Goal: Navigation & Orientation: Locate item on page

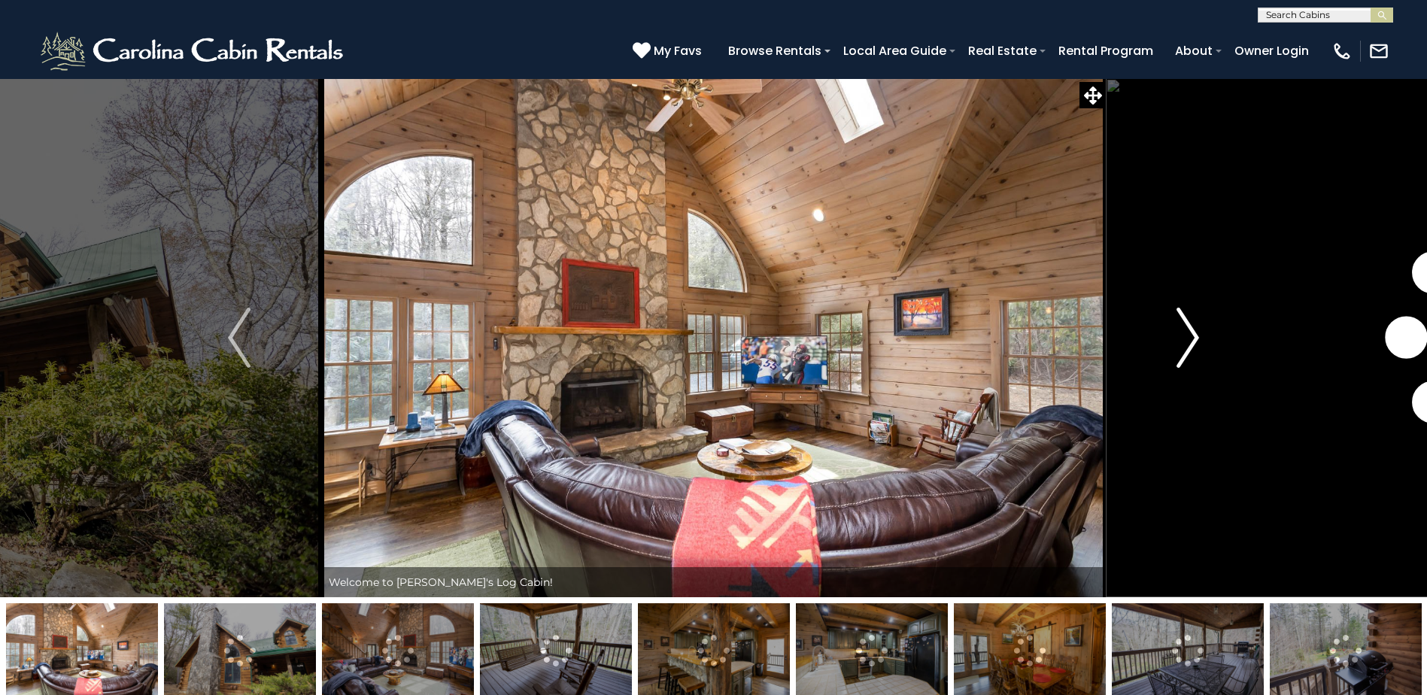
click at [1188, 326] on img "Next" at bounding box center [1187, 338] width 23 height 60
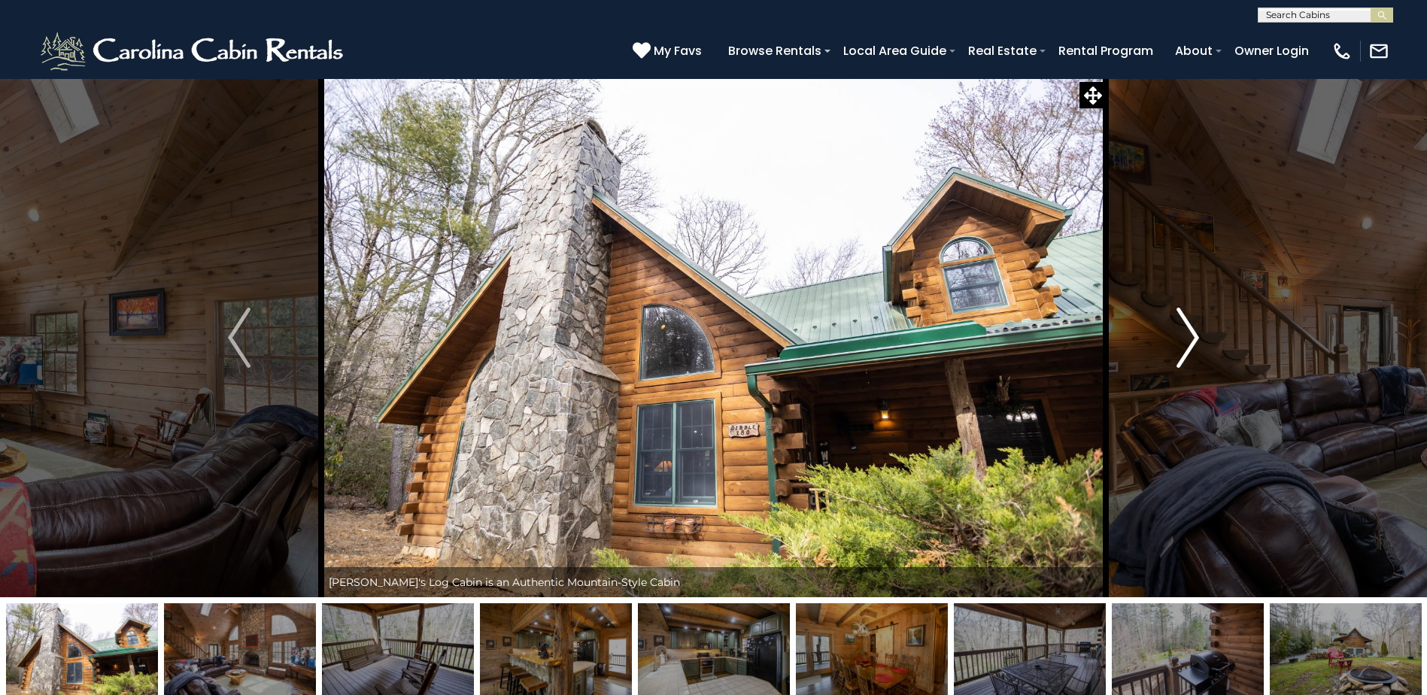
click at [1188, 326] on img "Next" at bounding box center [1187, 338] width 23 height 60
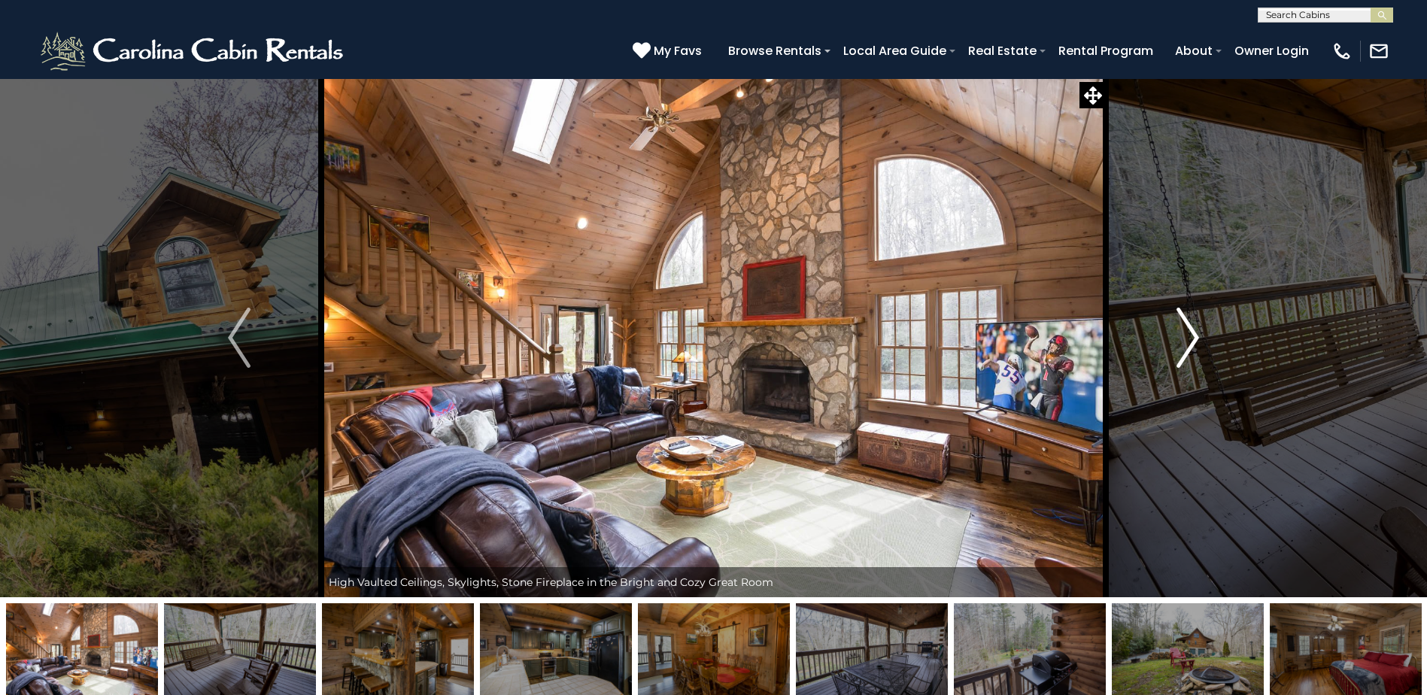
click at [1182, 334] on img "Next" at bounding box center [1187, 338] width 23 height 60
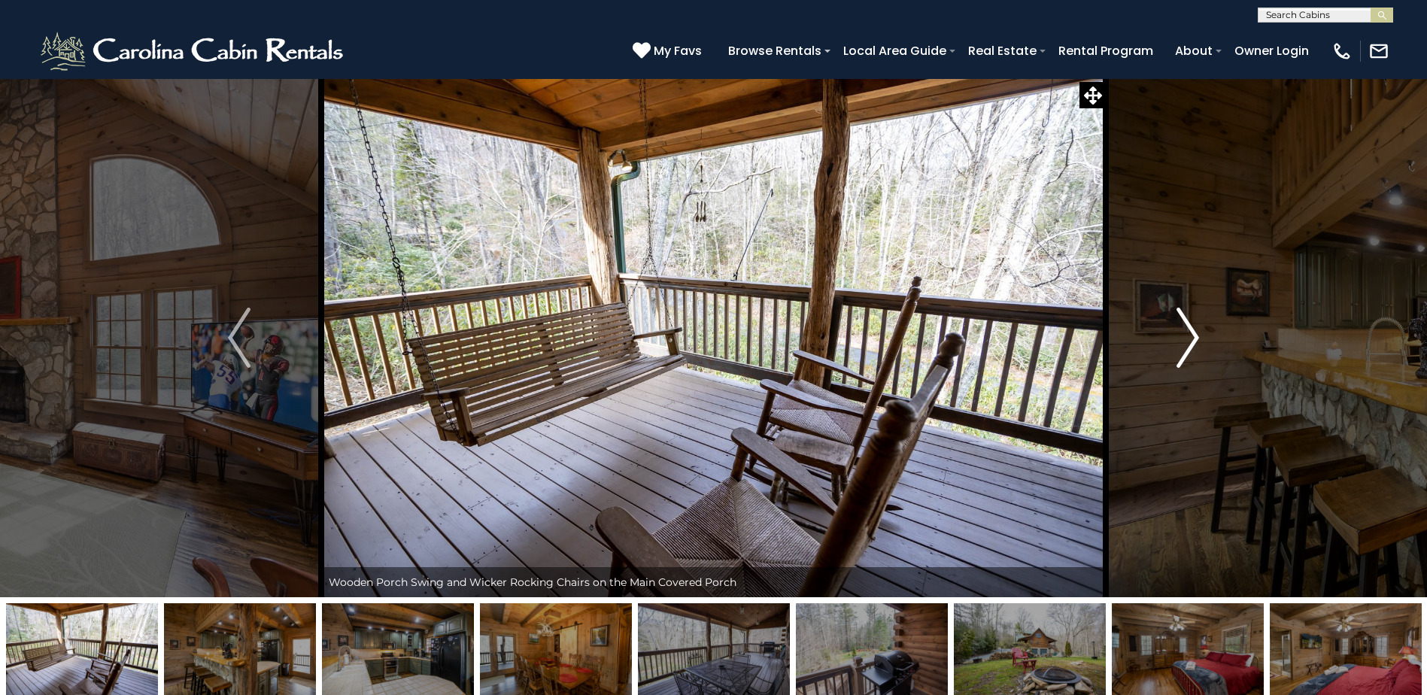
click at [1182, 334] on img "Next" at bounding box center [1187, 338] width 23 height 60
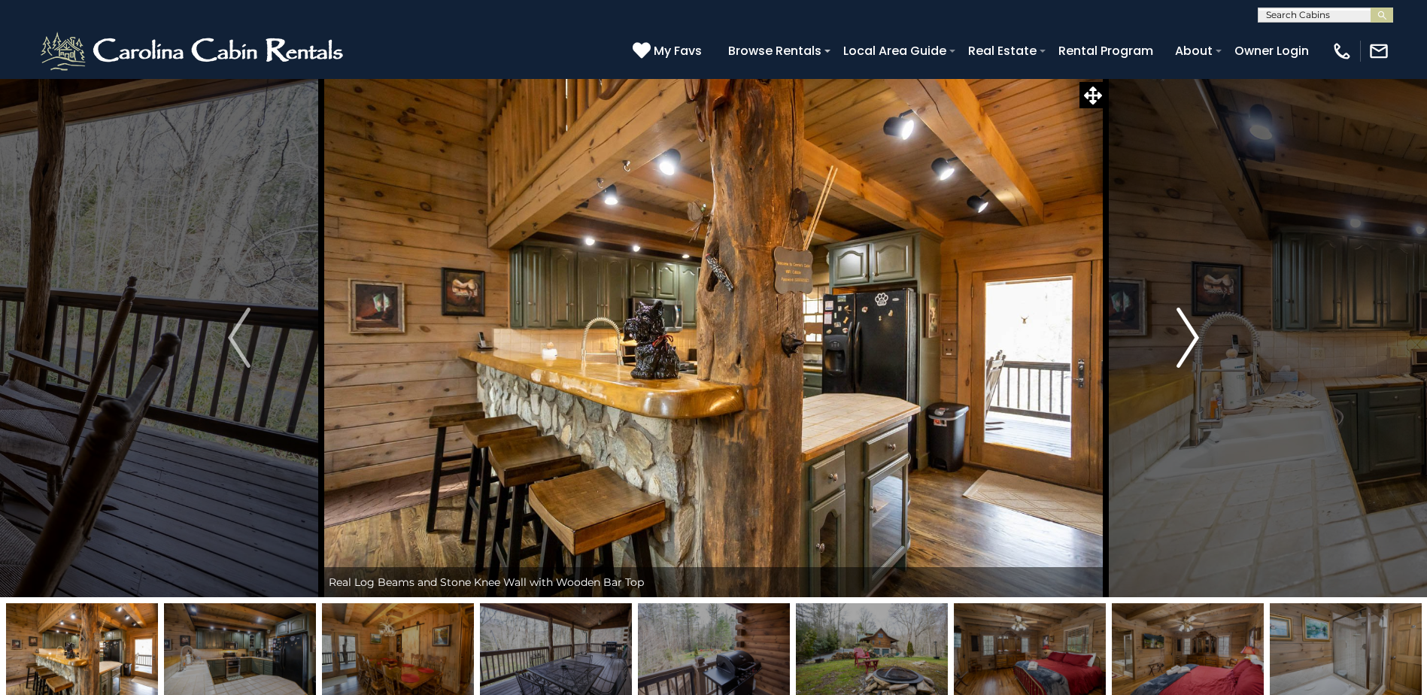
click at [1182, 334] on img "Next" at bounding box center [1187, 338] width 23 height 60
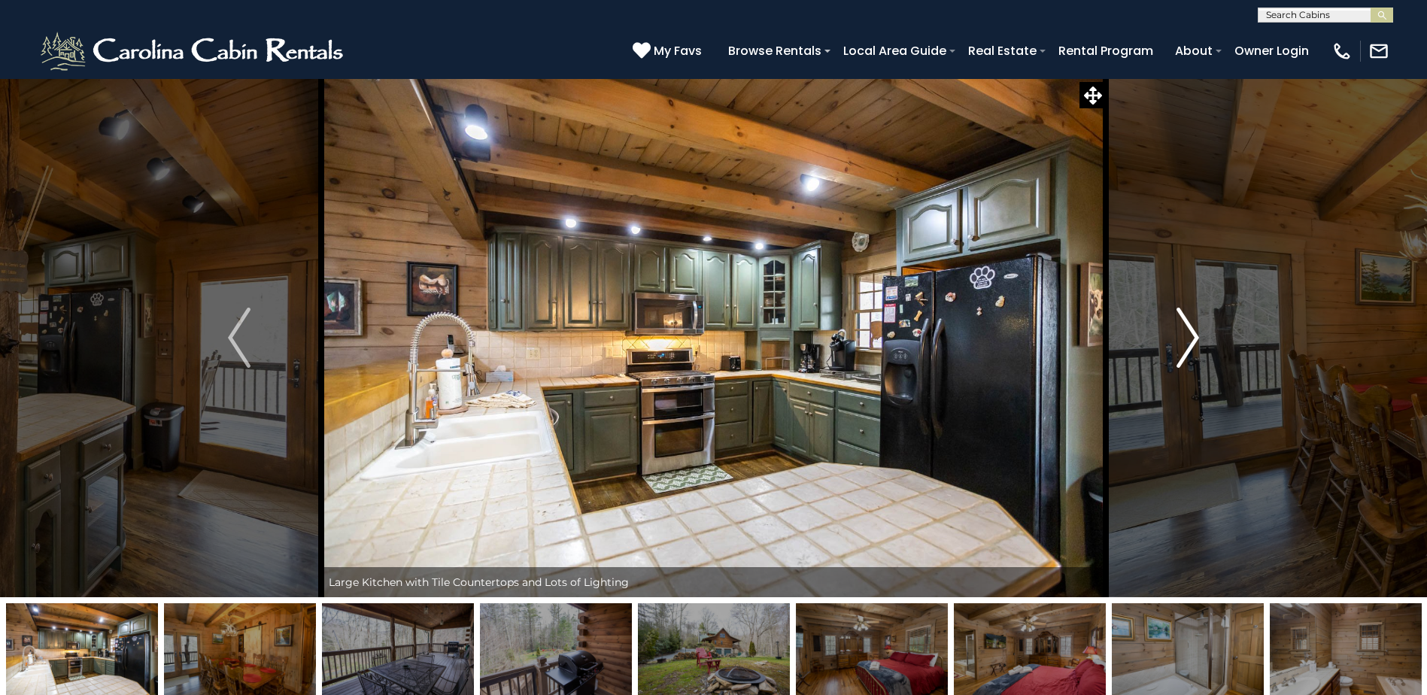
click at [1182, 334] on img "Next" at bounding box center [1187, 338] width 23 height 60
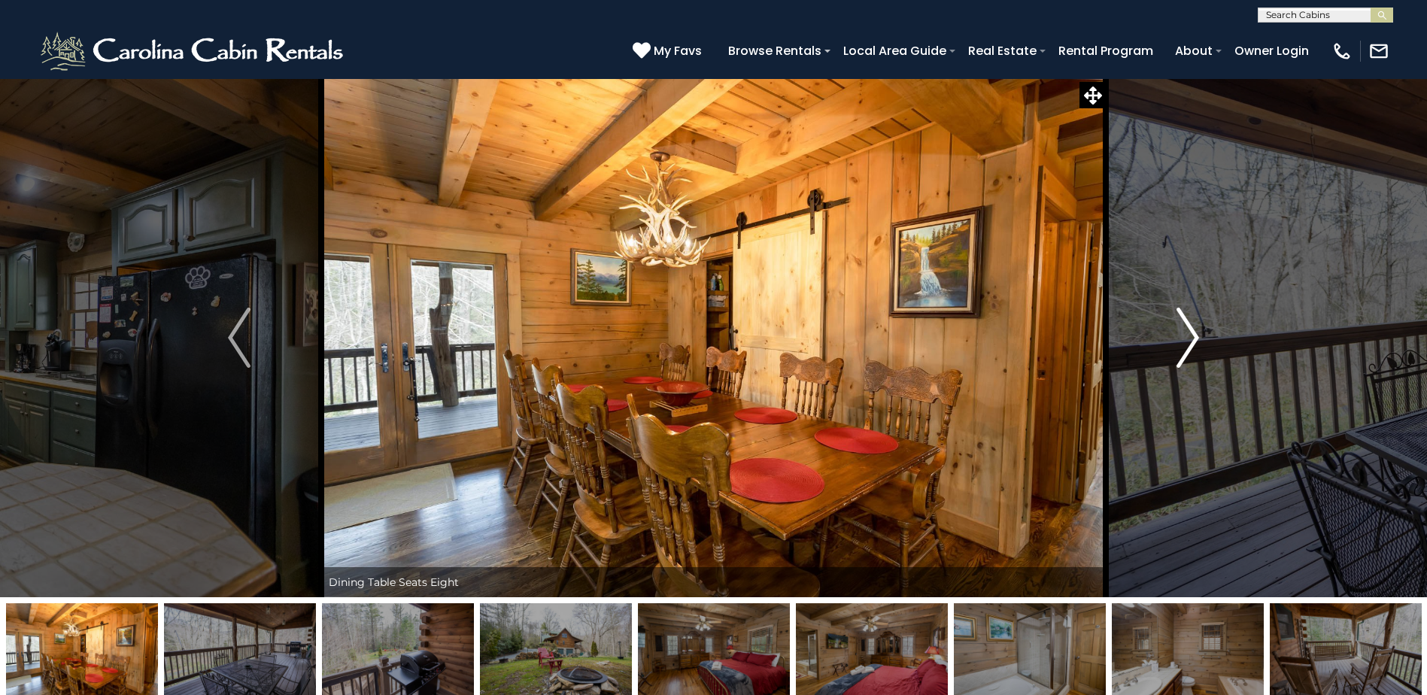
click at [1182, 334] on img "Next" at bounding box center [1187, 338] width 23 height 60
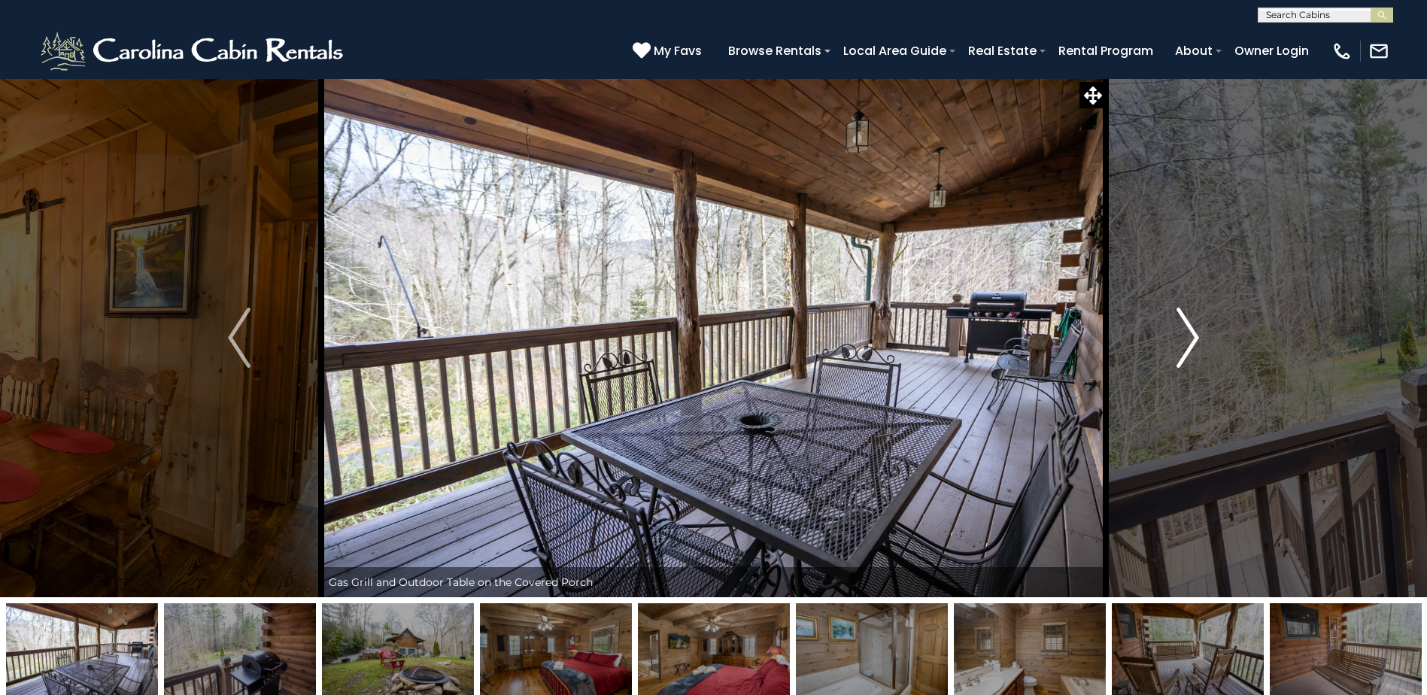
click at [1182, 334] on img "Next" at bounding box center [1187, 338] width 23 height 60
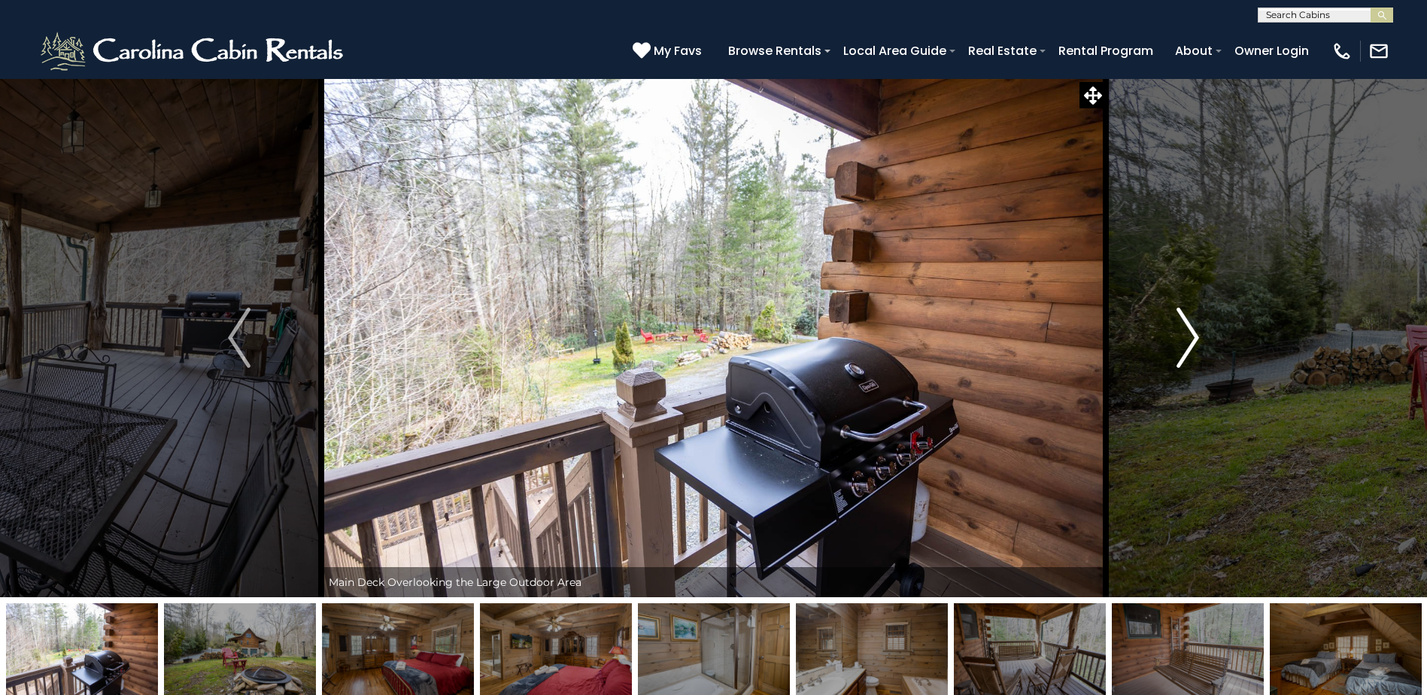
click at [1182, 334] on img "Next" at bounding box center [1187, 338] width 23 height 60
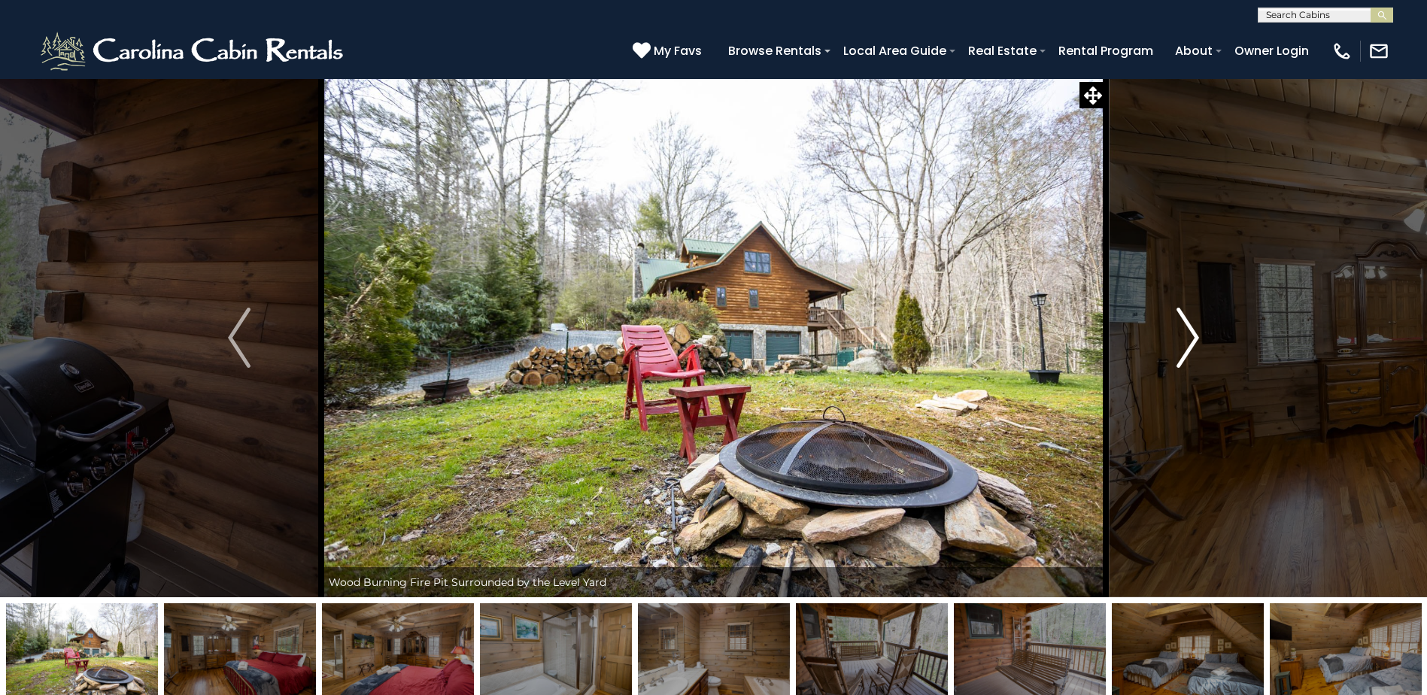
click at [1182, 334] on img "Next" at bounding box center [1187, 338] width 23 height 60
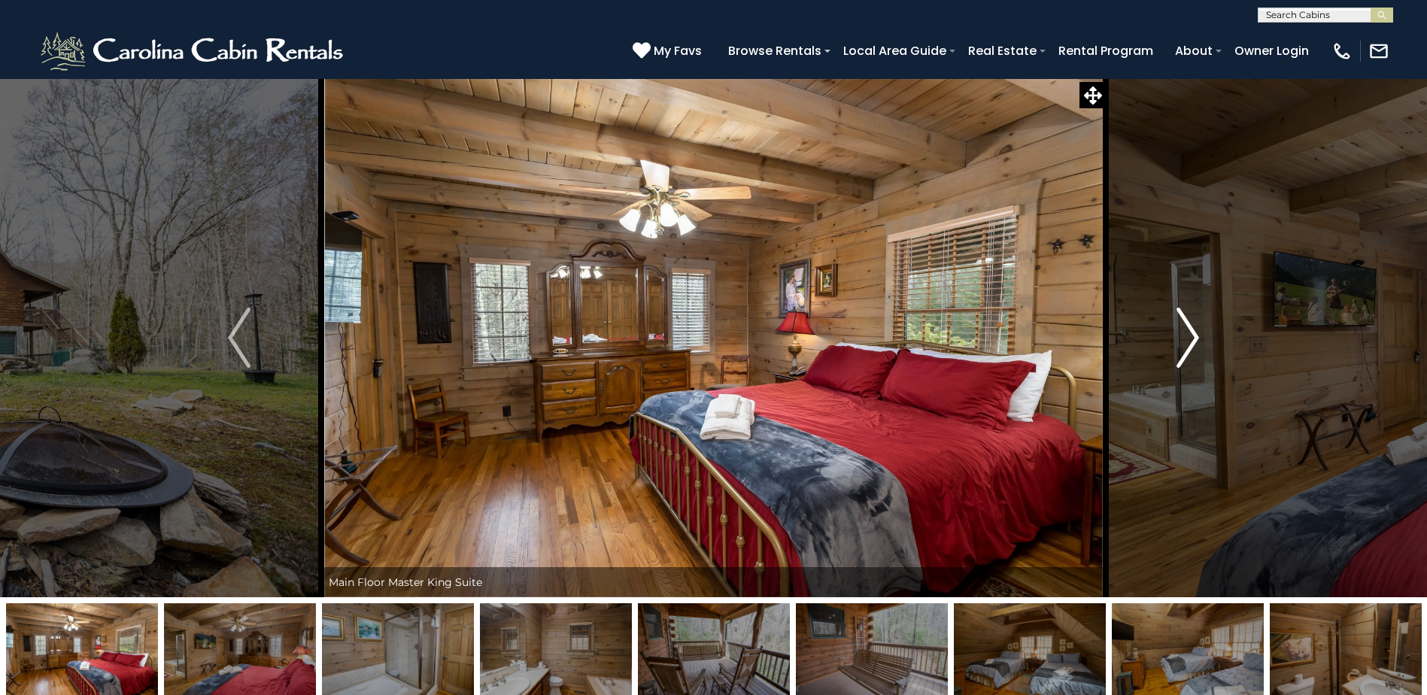
click at [1182, 334] on img "Next" at bounding box center [1187, 338] width 23 height 60
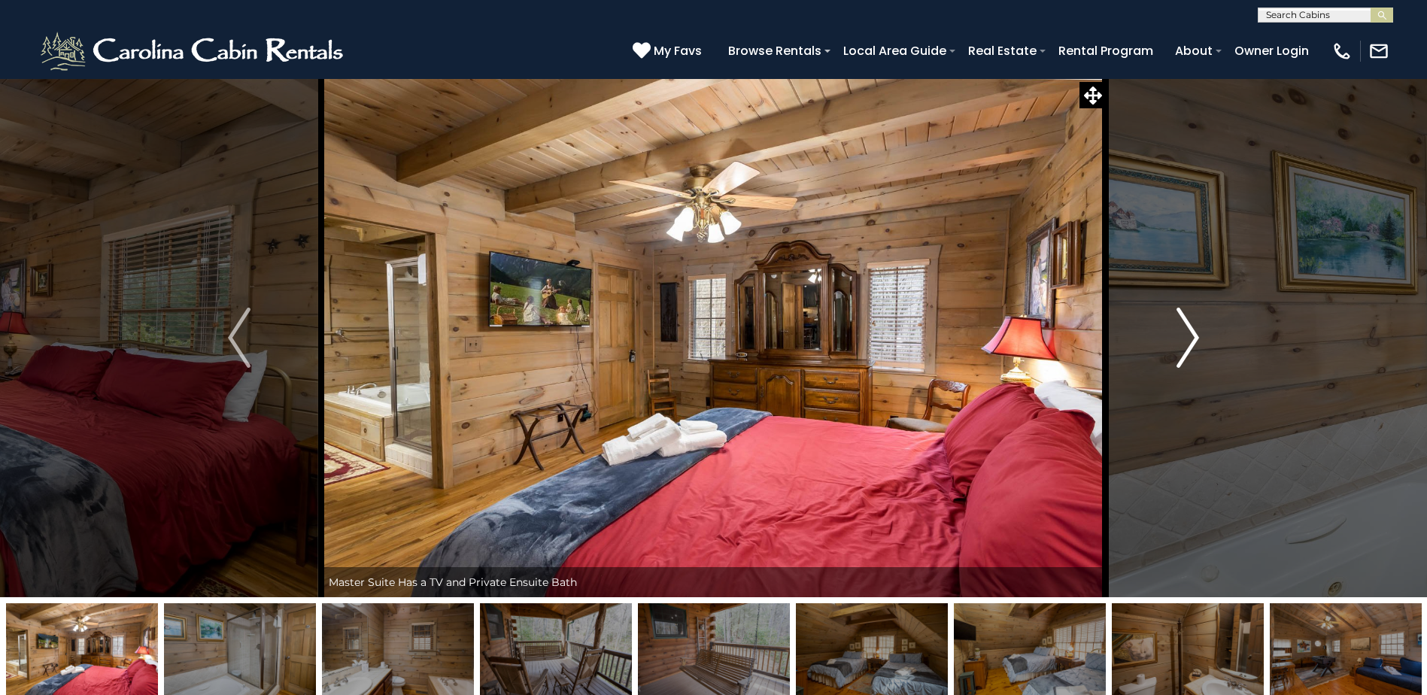
click at [1182, 334] on img "Next" at bounding box center [1187, 338] width 23 height 60
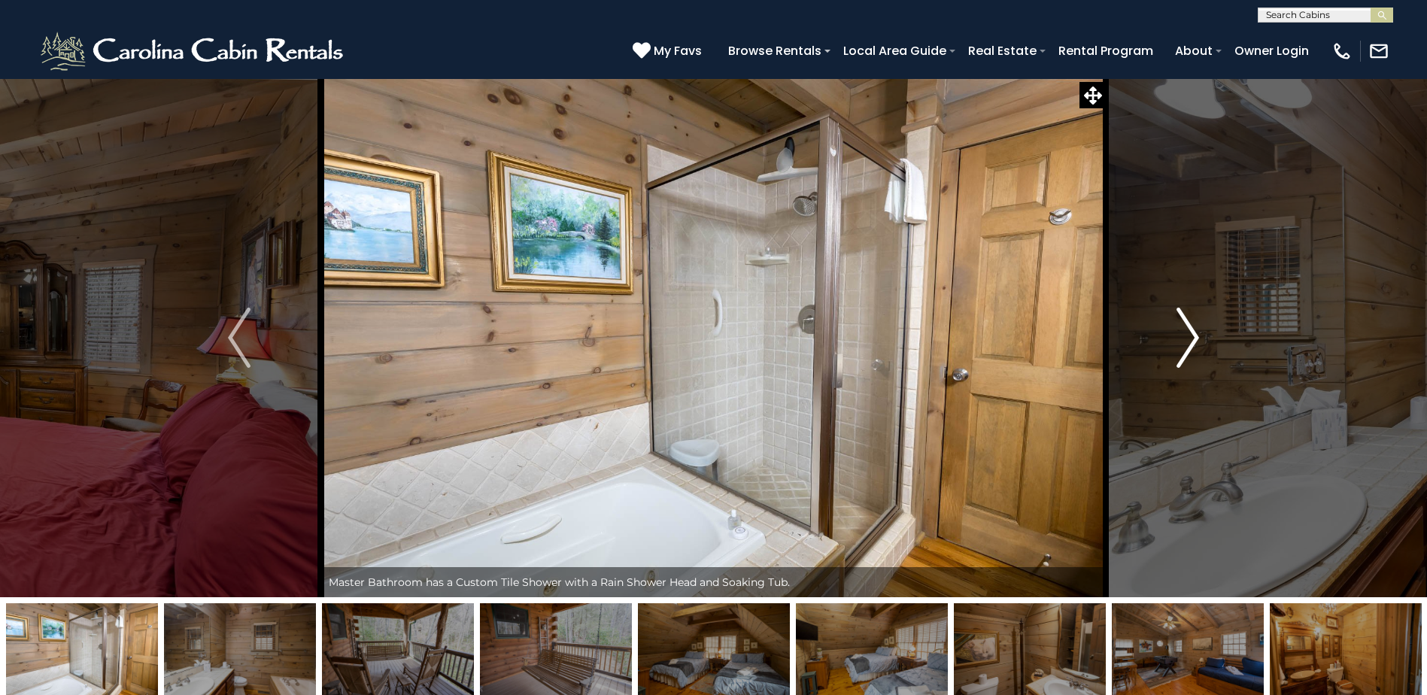
click at [1182, 334] on img "Next" at bounding box center [1187, 338] width 23 height 60
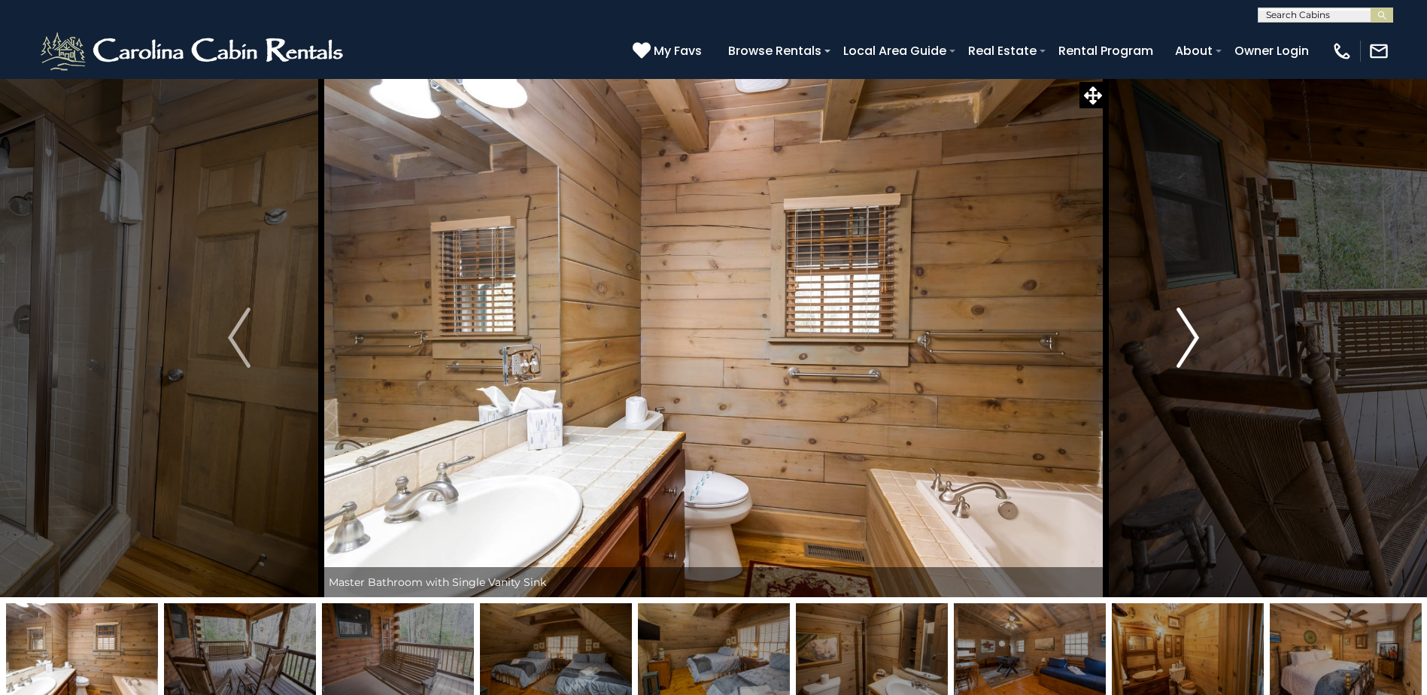
click at [1182, 334] on img "Next" at bounding box center [1187, 338] width 23 height 60
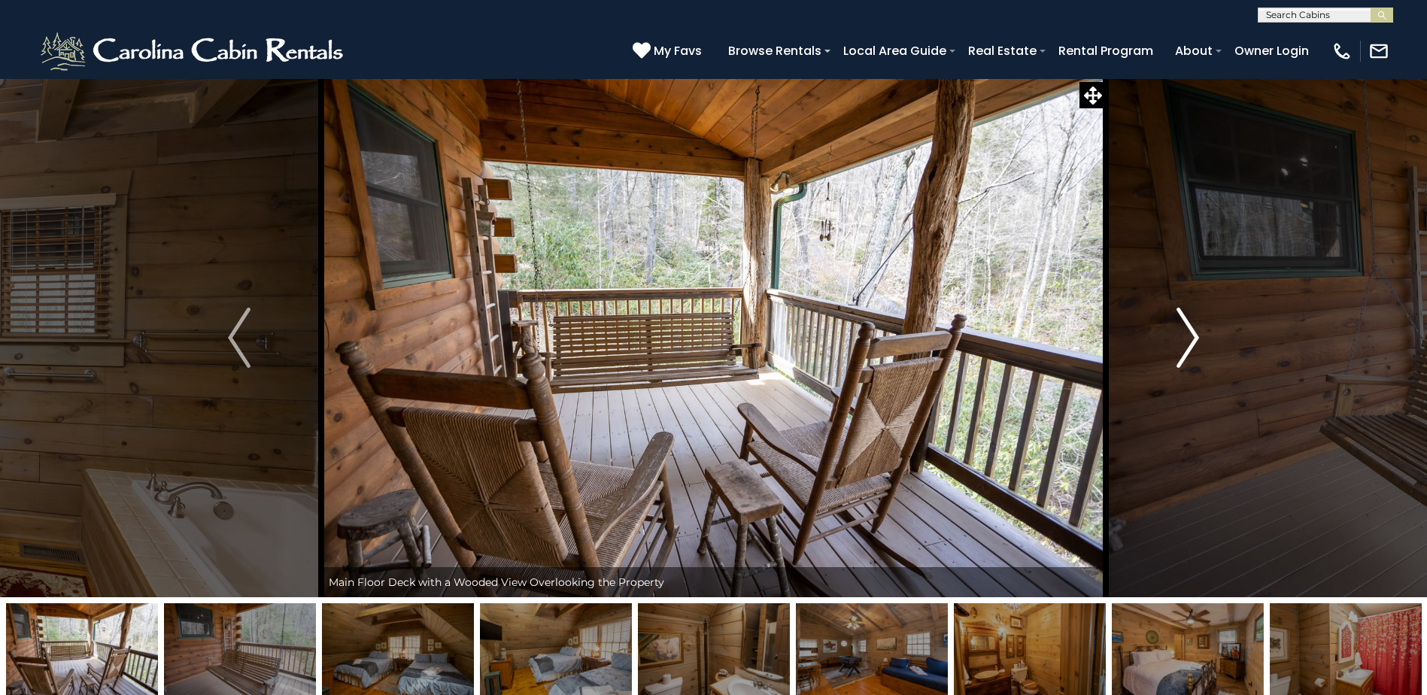
click at [1182, 334] on img "Next" at bounding box center [1187, 338] width 23 height 60
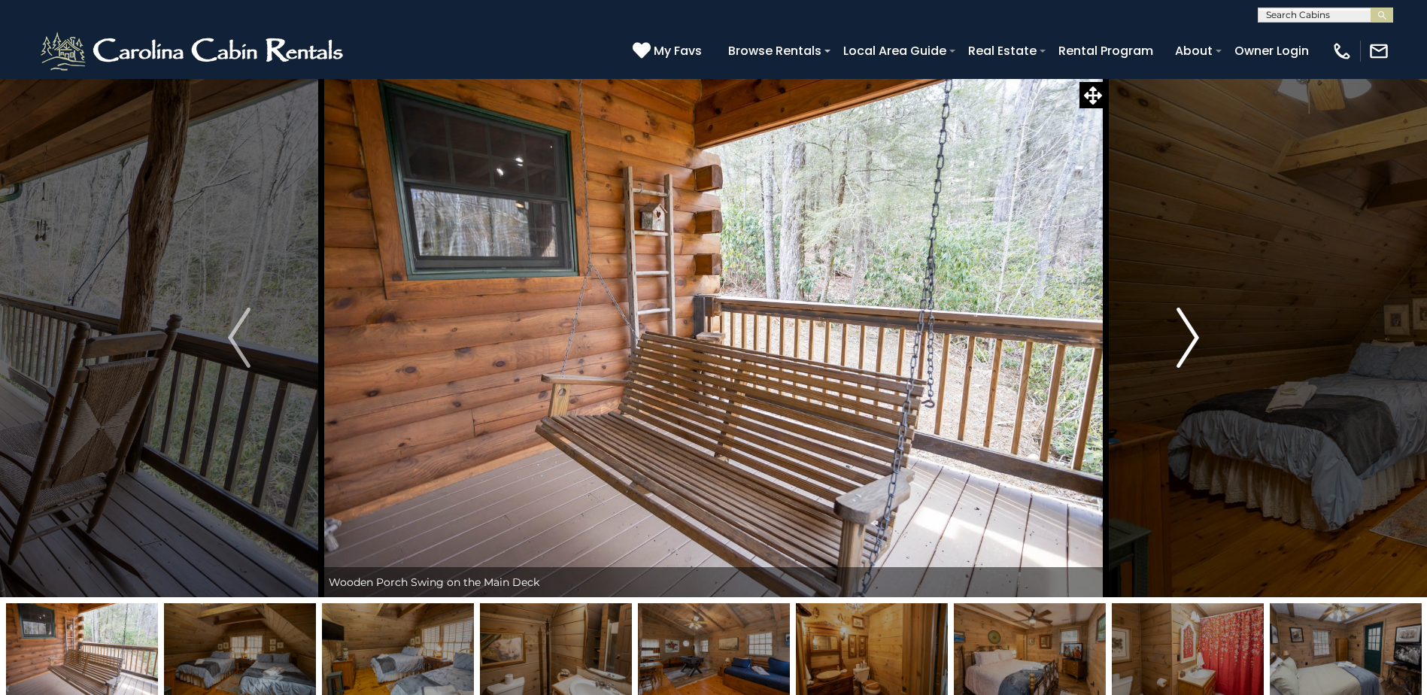
click at [1182, 334] on img "Next" at bounding box center [1187, 338] width 23 height 60
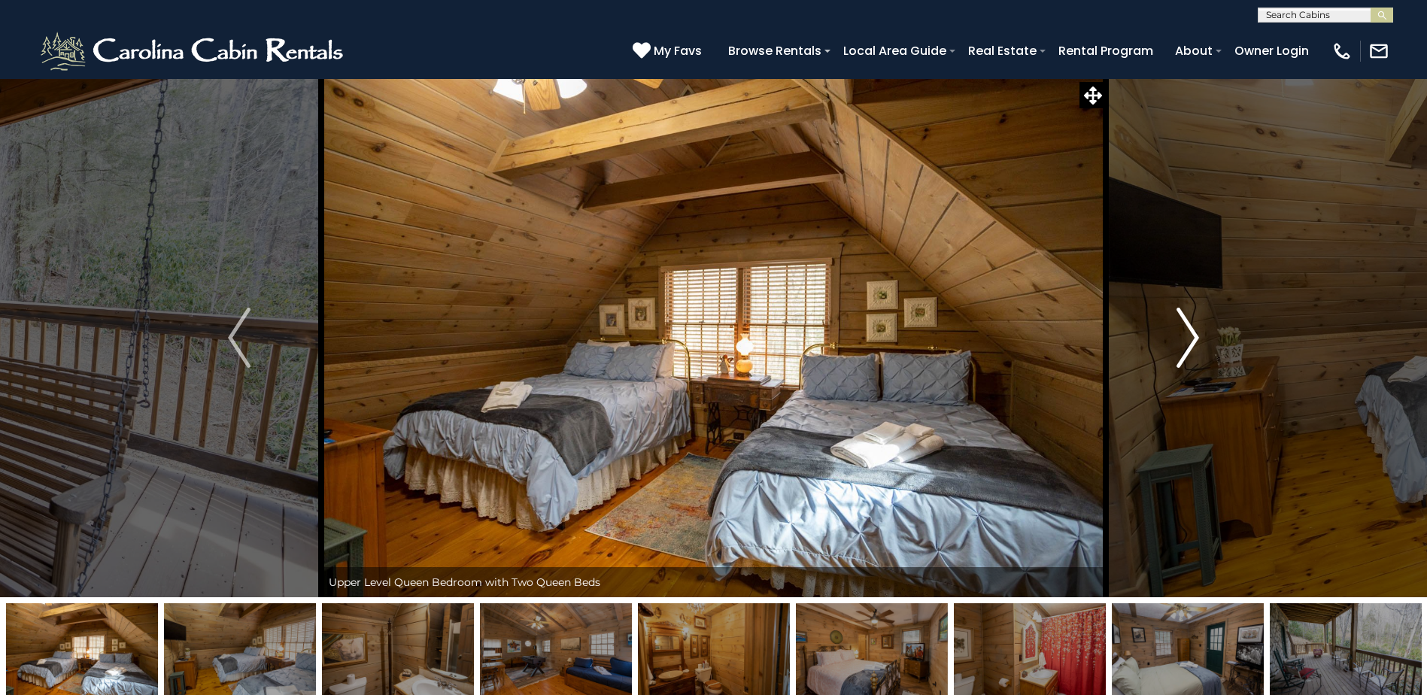
click at [1182, 334] on img "Next" at bounding box center [1187, 338] width 23 height 60
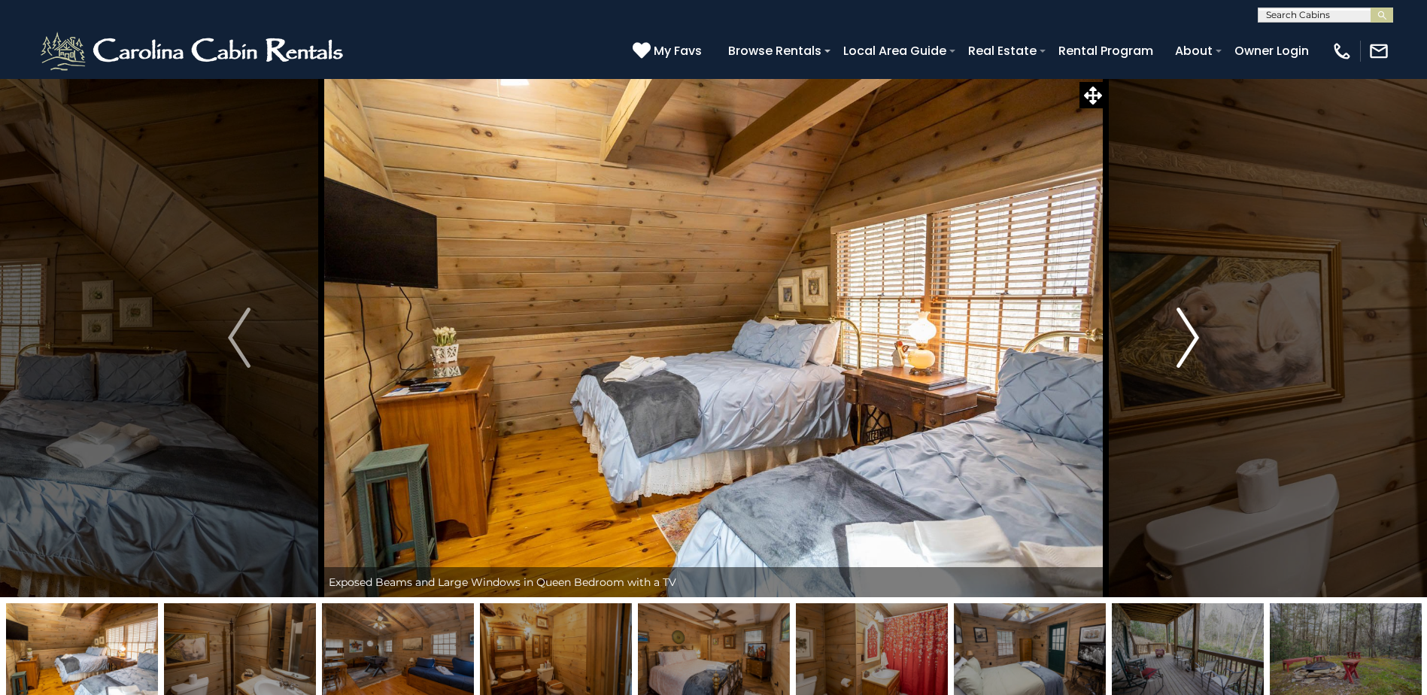
click at [1182, 334] on img "Next" at bounding box center [1187, 338] width 23 height 60
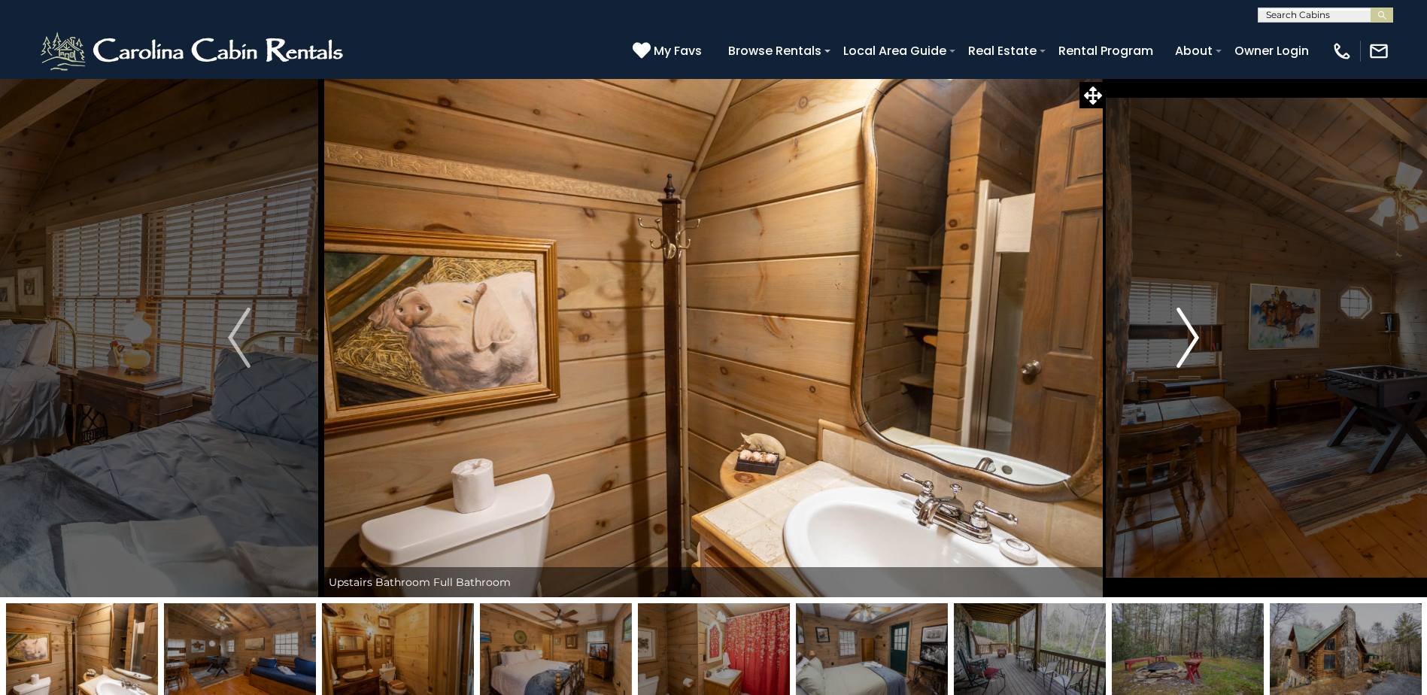
click at [1182, 334] on img "Next" at bounding box center [1187, 338] width 23 height 60
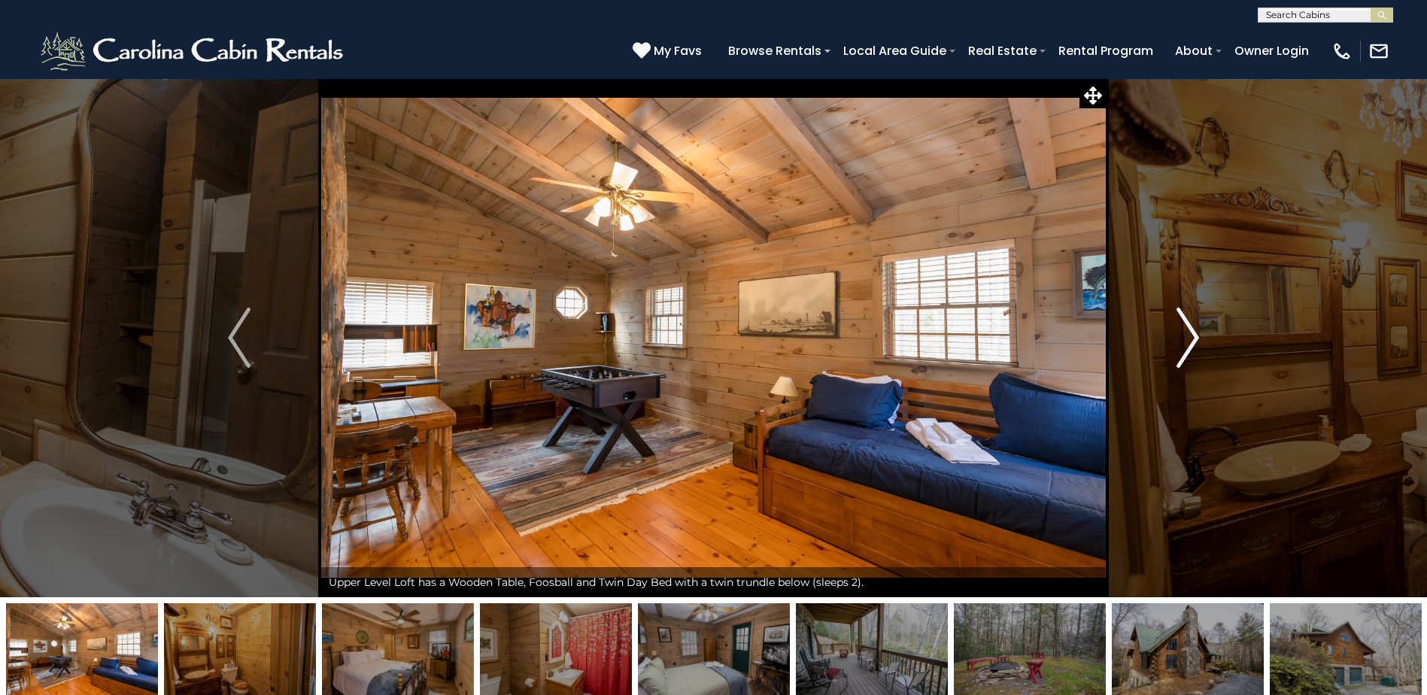
click at [1182, 334] on img "Next" at bounding box center [1187, 338] width 23 height 60
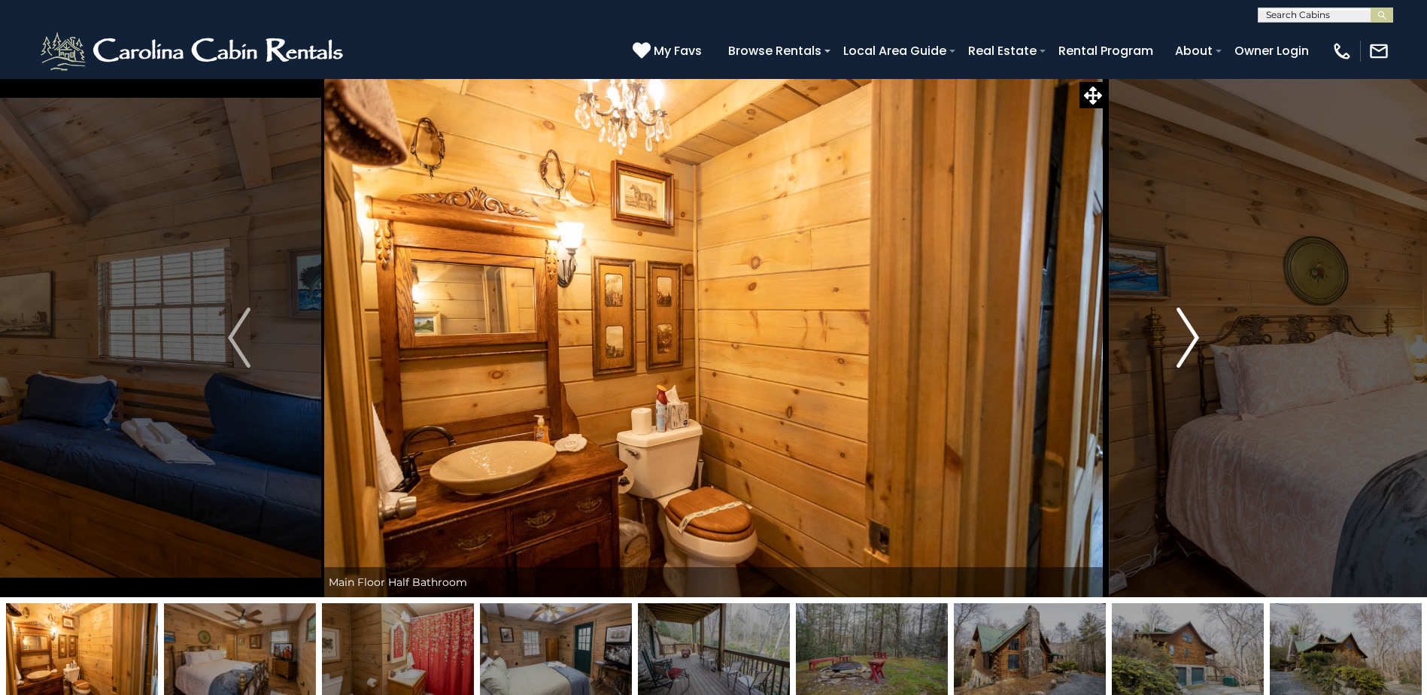
click at [1182, 334] on img "Next" at bounding box center [1187, 338] width 23 height 60
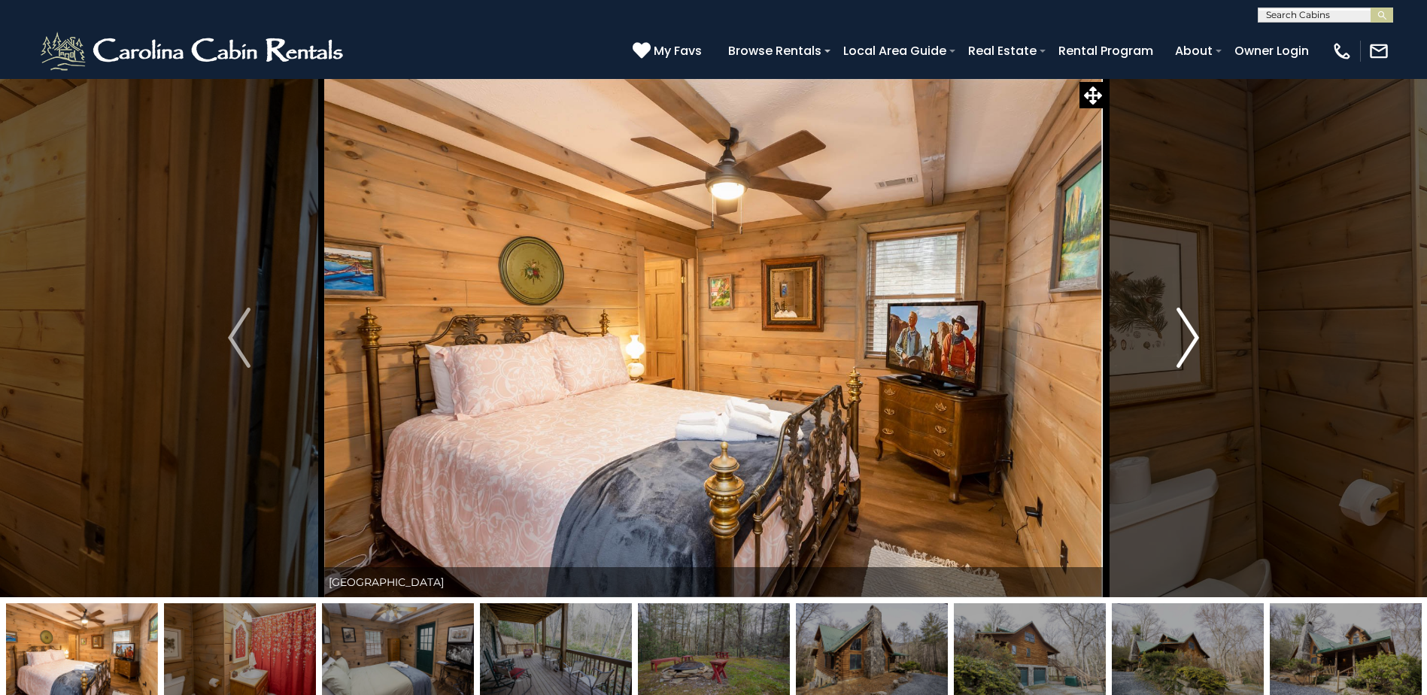
click at [1182, 334] on img "Next" at bounding box center [1187, 338] width 23 height 60
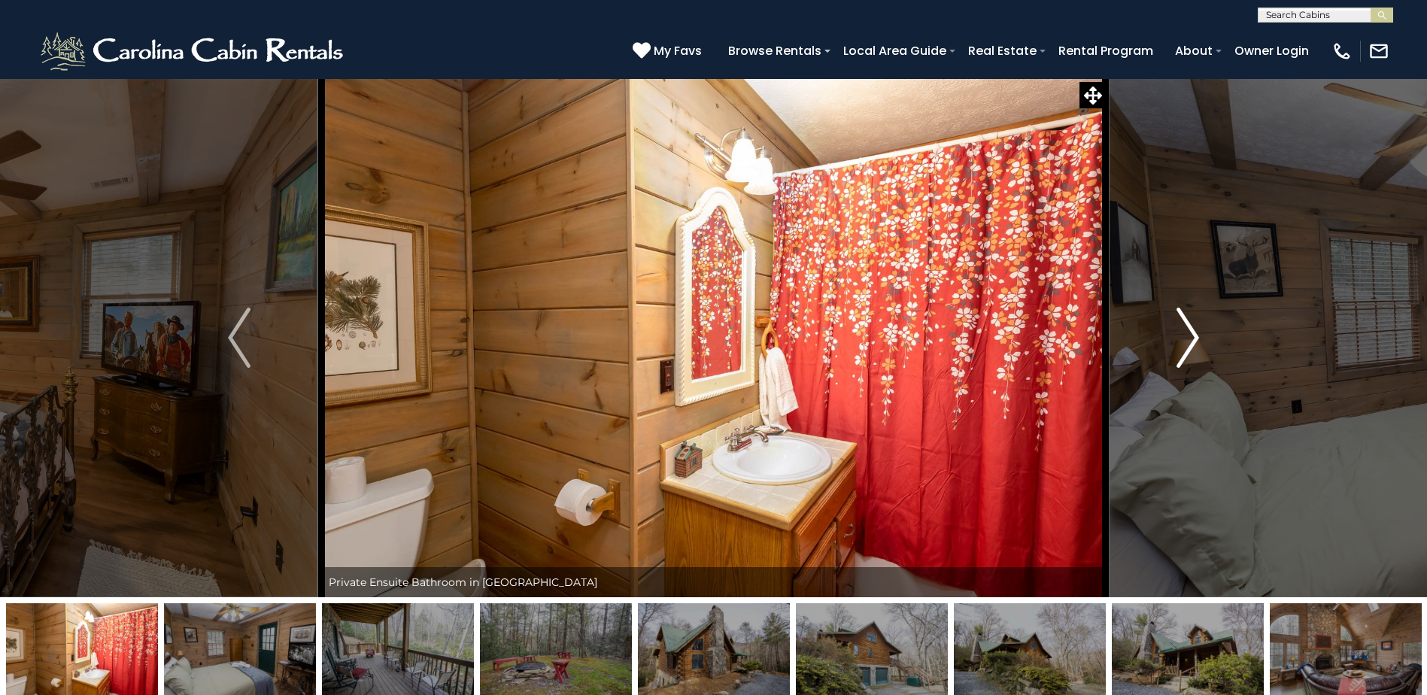
click at [1182, 334] on img "Next" at bounding box center [1187, 338] width 23 height 60
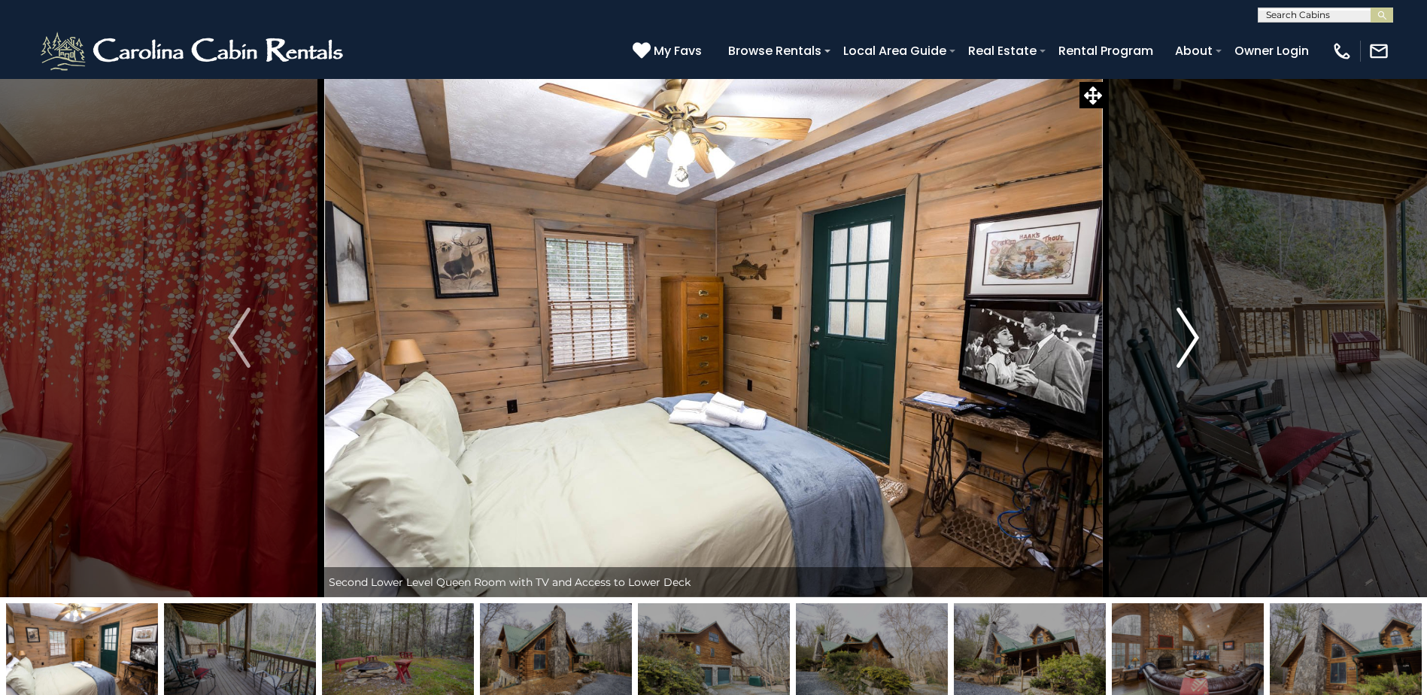
click at [1182, 334] on img "Next" at bounding box center [1187, 338] width 23 height 60
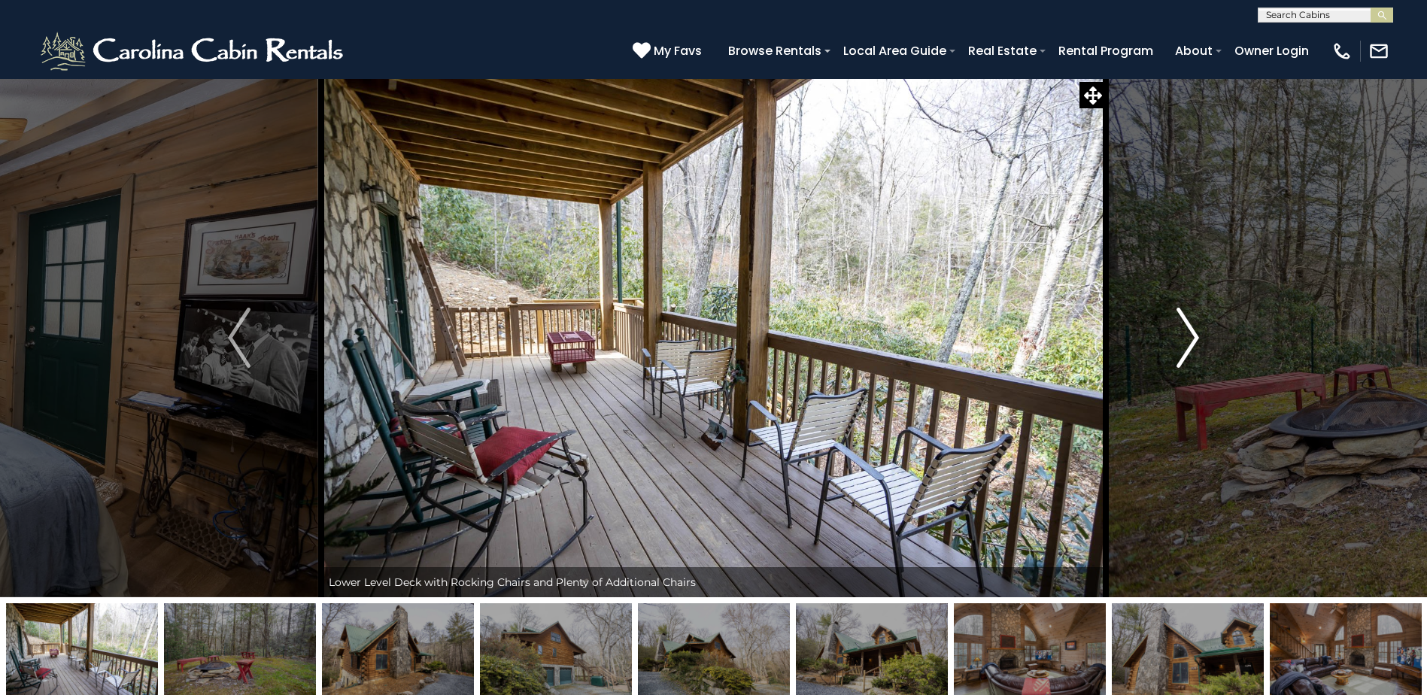
click at [1182, 334] on img "Next" at bounding box center [1187, 338] width 23 height 60
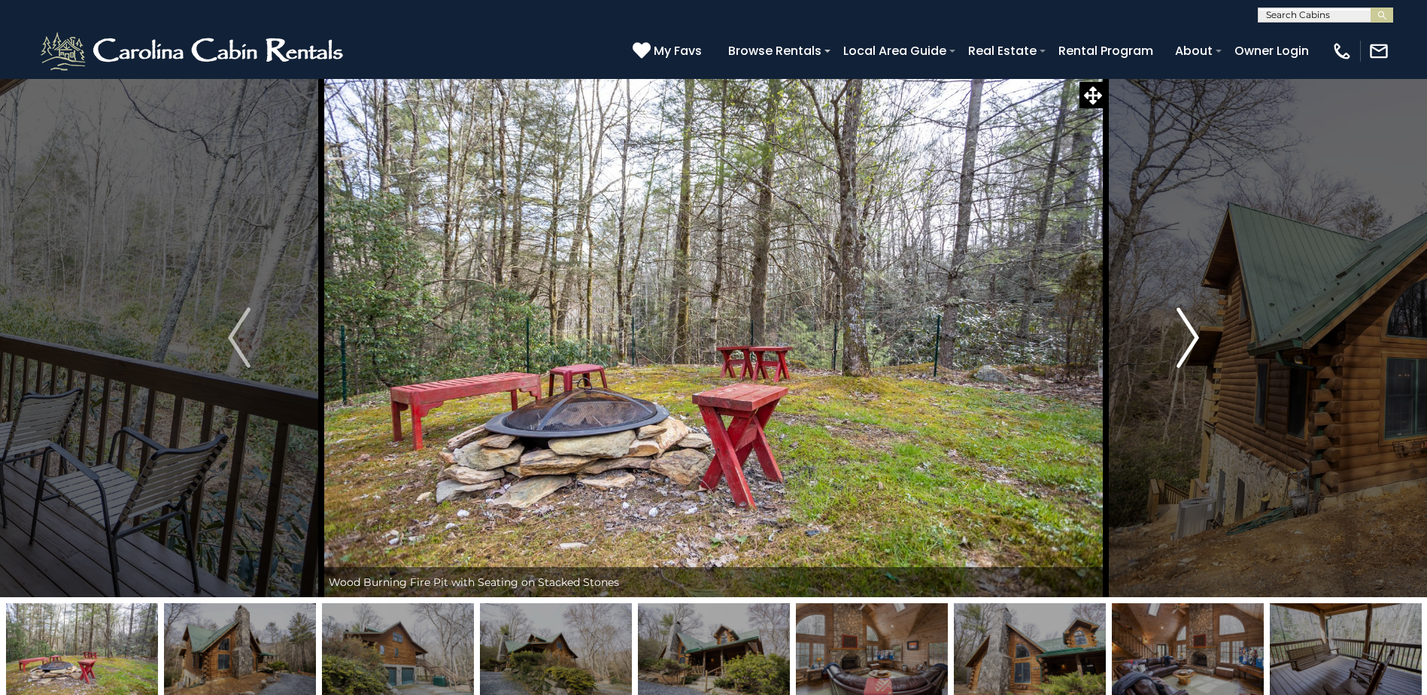
click at [1182, 334] on img "Next" at bounding box center [1187, 338] width 23 height 60
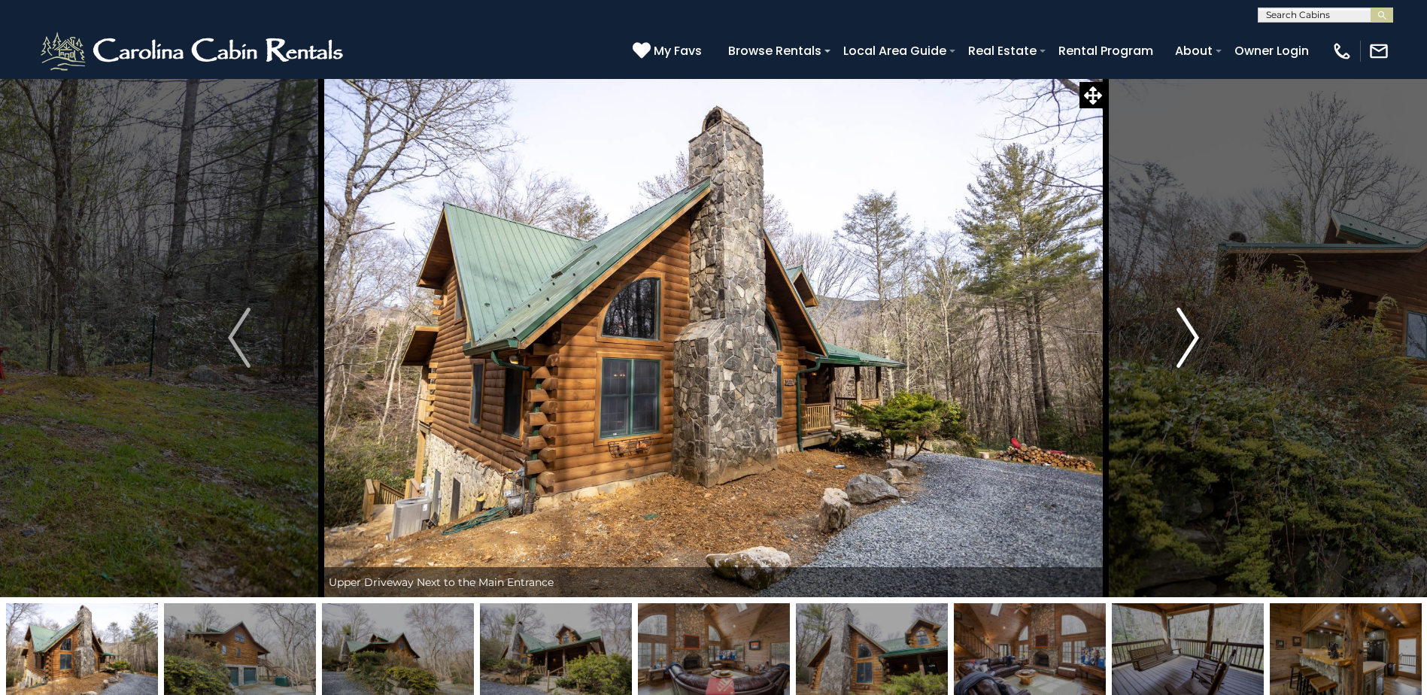
click at [1195, 335] on img "Next" at bounding box center [1187, 338] width 23 height 60
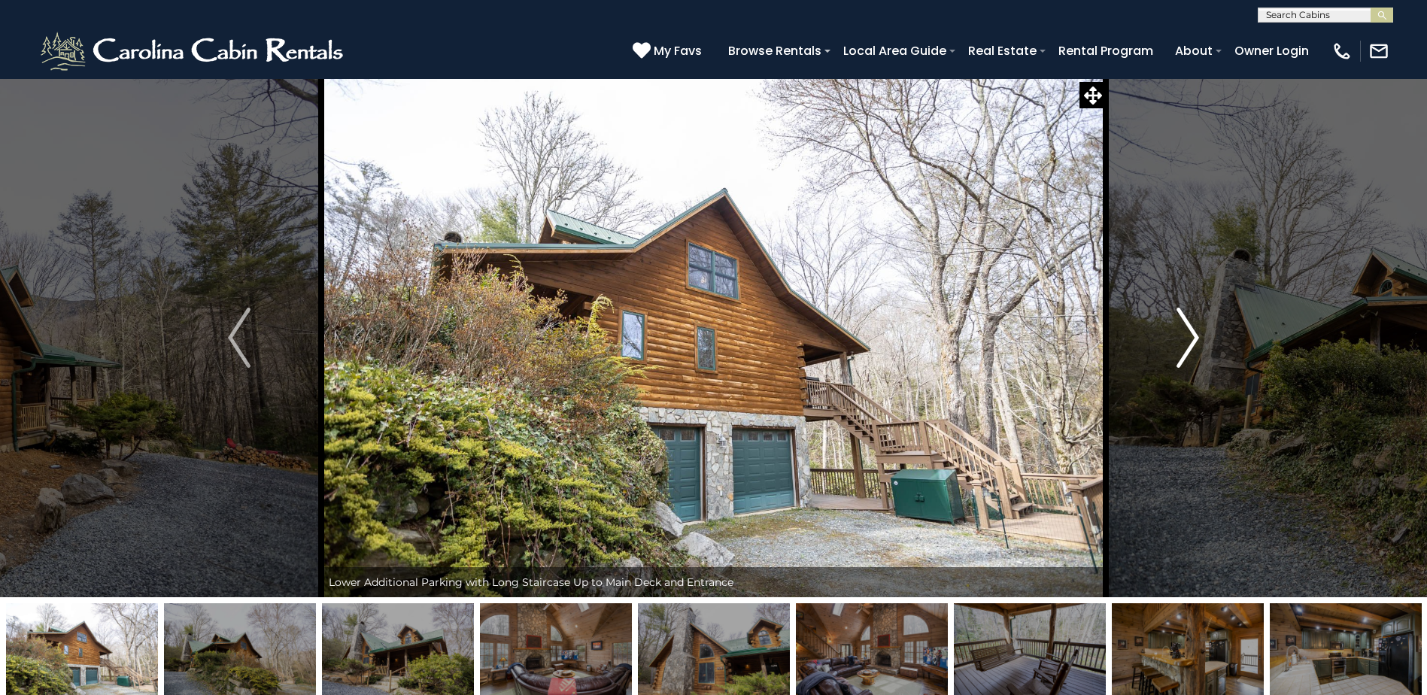
click at [1195, 335] on img "Next" at bounding box center [1187, 338] width 23 height 60
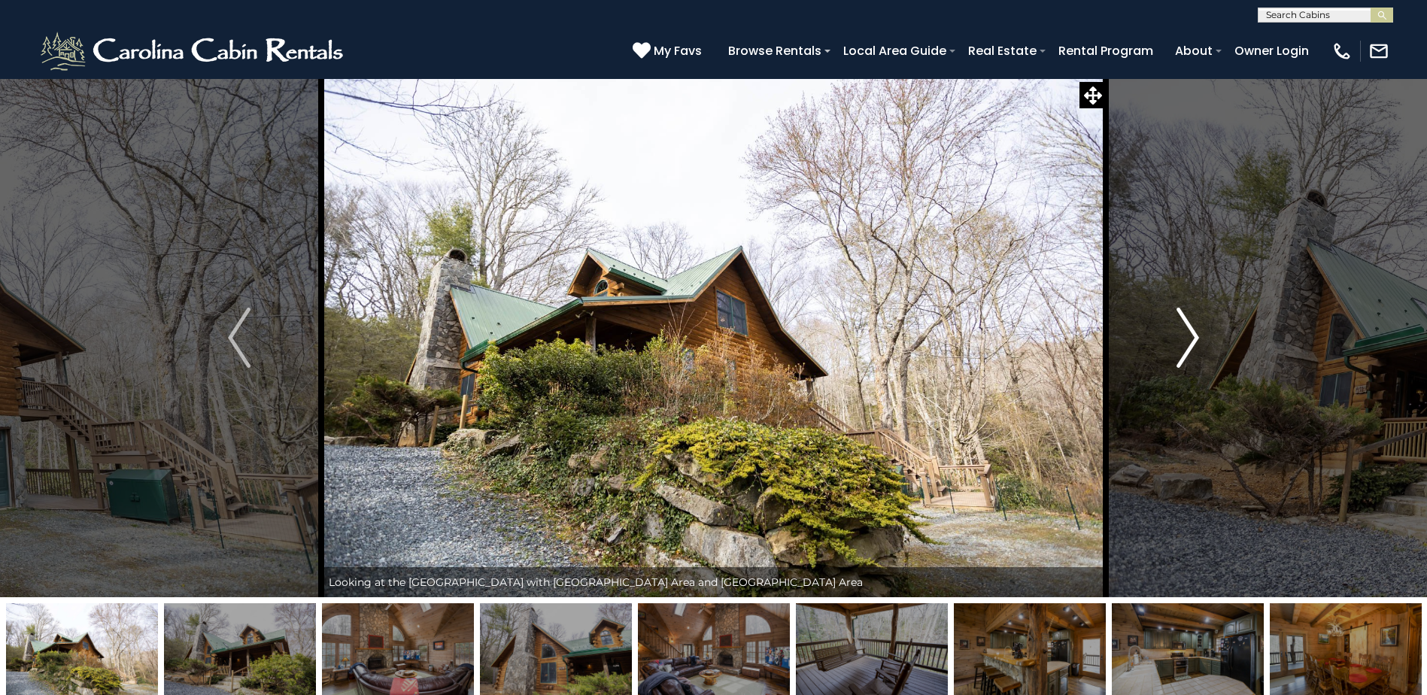
click at [1195, 335] on img "Next" at bounding box center [1187, 338] width 23 height 60
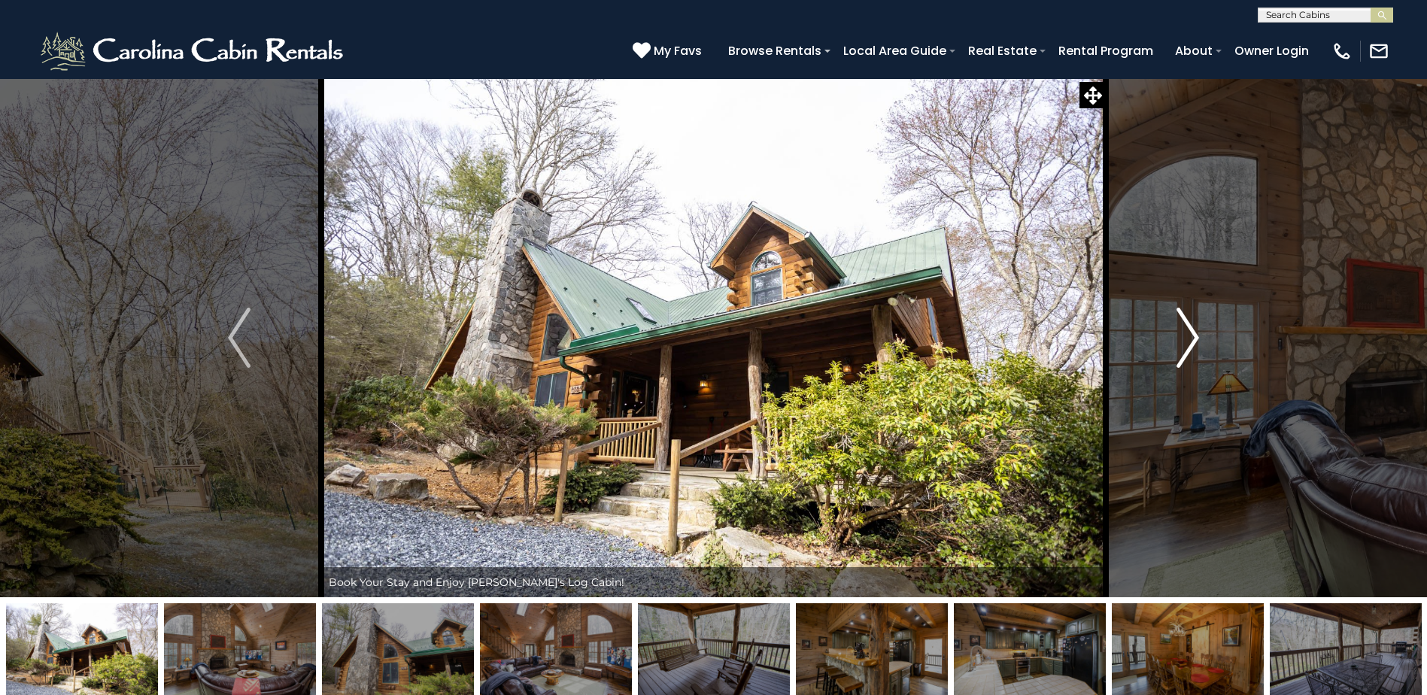
click at [1195, 335] on img "Next" at bounding box center [1187, 338] width 23 height 60
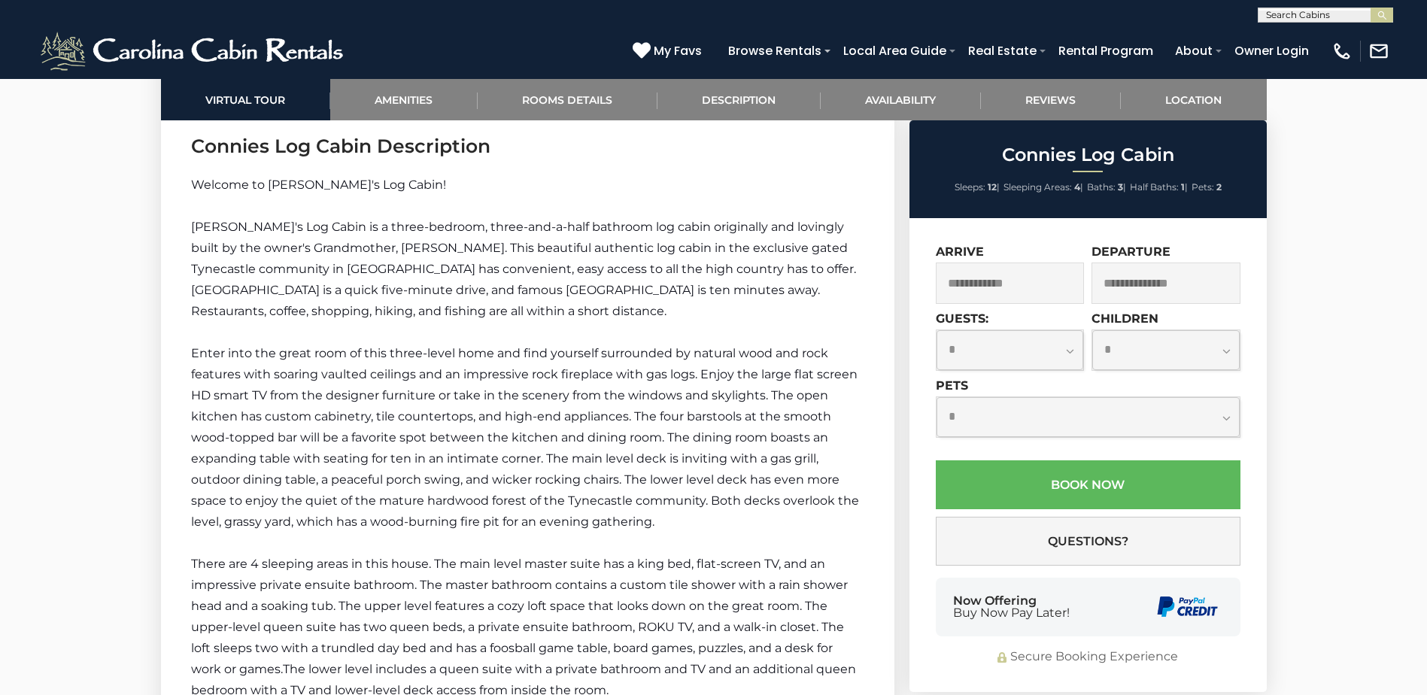
scroll to position [2106, 0]
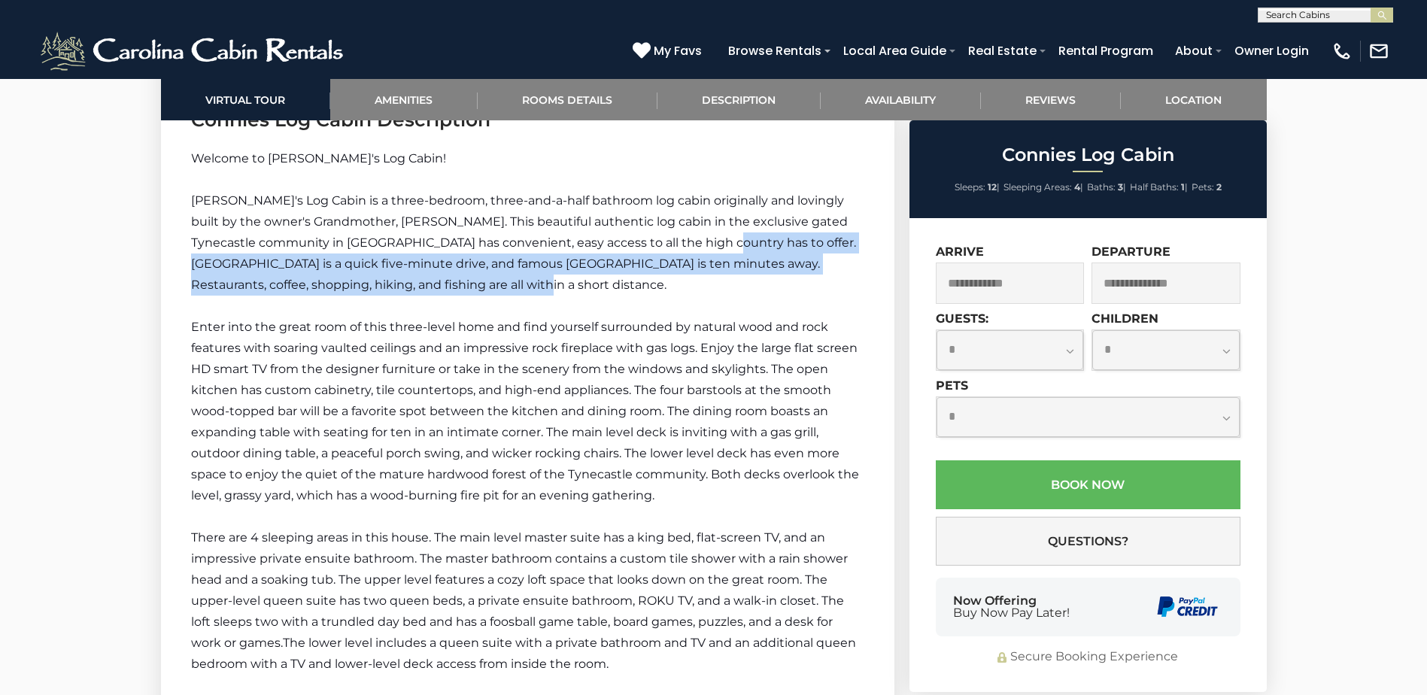
drag, startPoint x: 656, startPoint y: 240, endPoint x: 654, endPoint y: 280, distance: 39.9
click at [654, 280] on p "[PERSON_NAME]'s Log Cabin is a three-bedroom, three-and-a-half bathroom log cab…" at bounding box center [527, 242] width 673 height 105
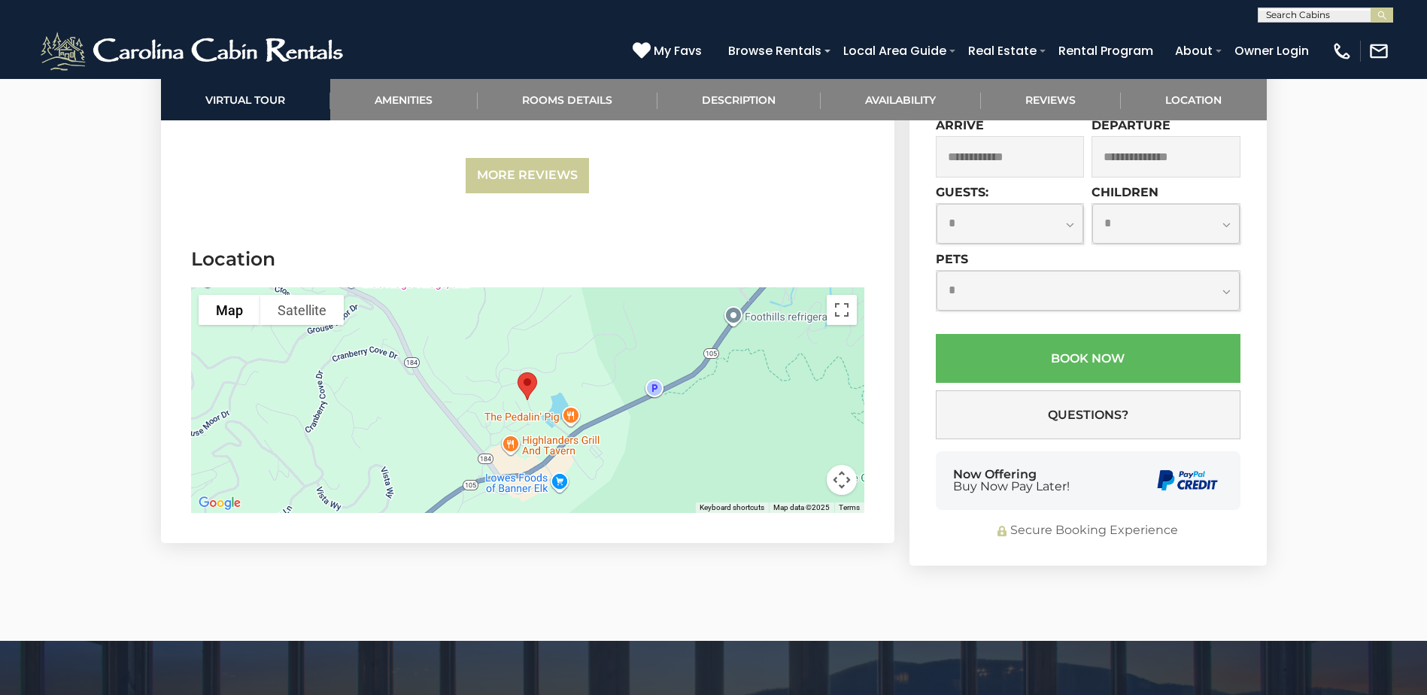
scroll to position [3911, 0]
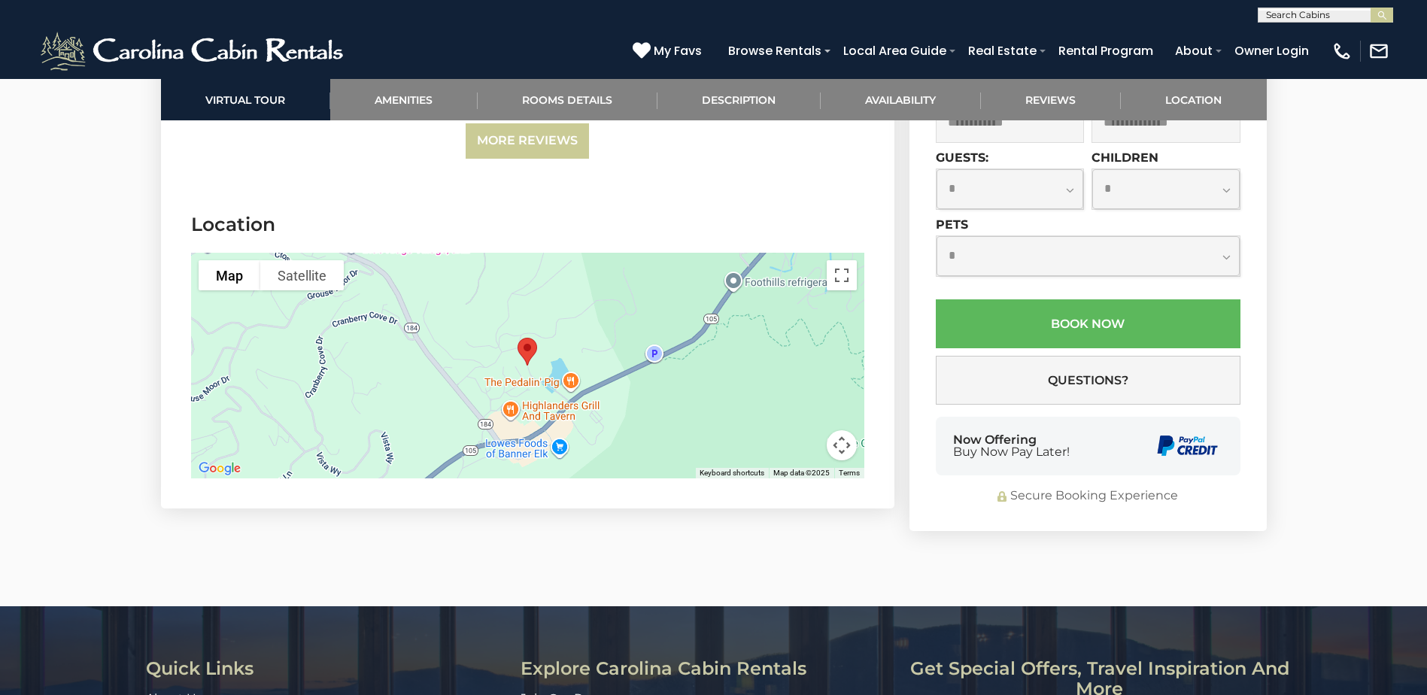
click at [602, 335] on div at bounding box center [527, 366] width 673 height 226
click at [528, 332] on img "Connies Log Cabin" at bounding box center [527, 352] width 32 height 40
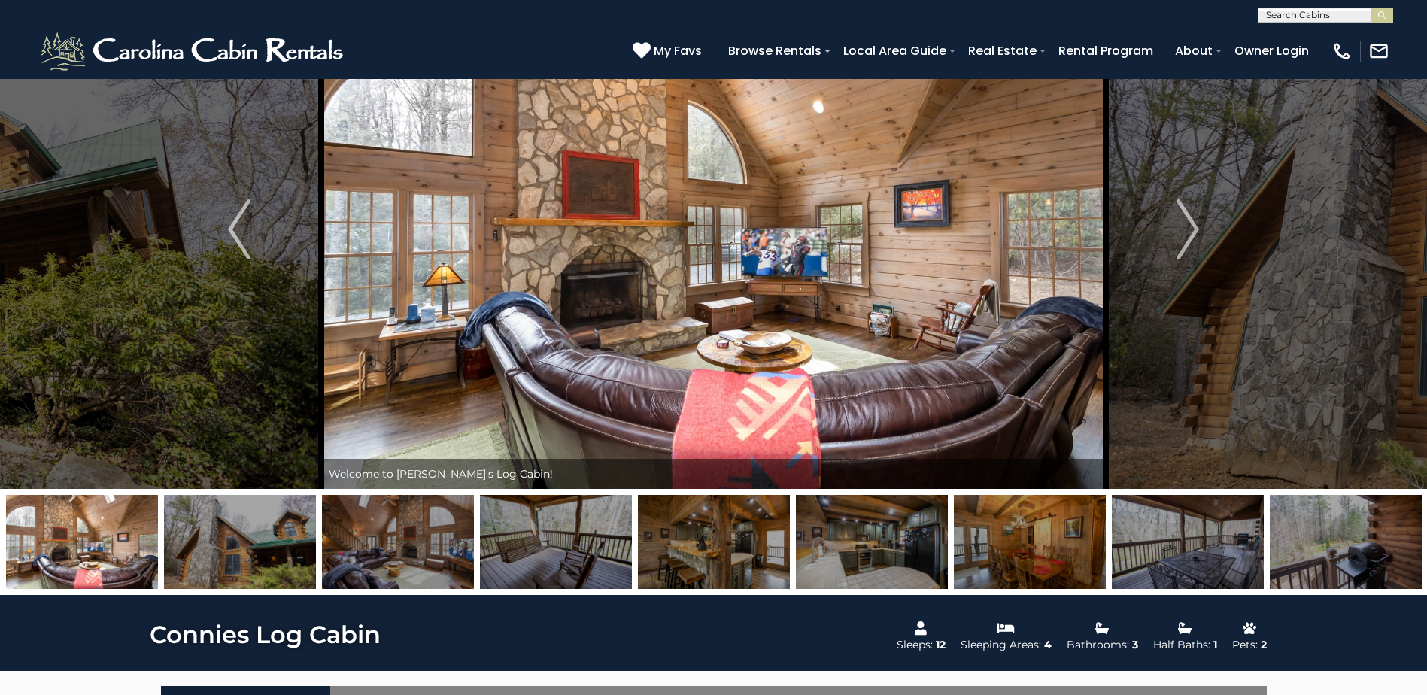
scroll to position [131, 0]
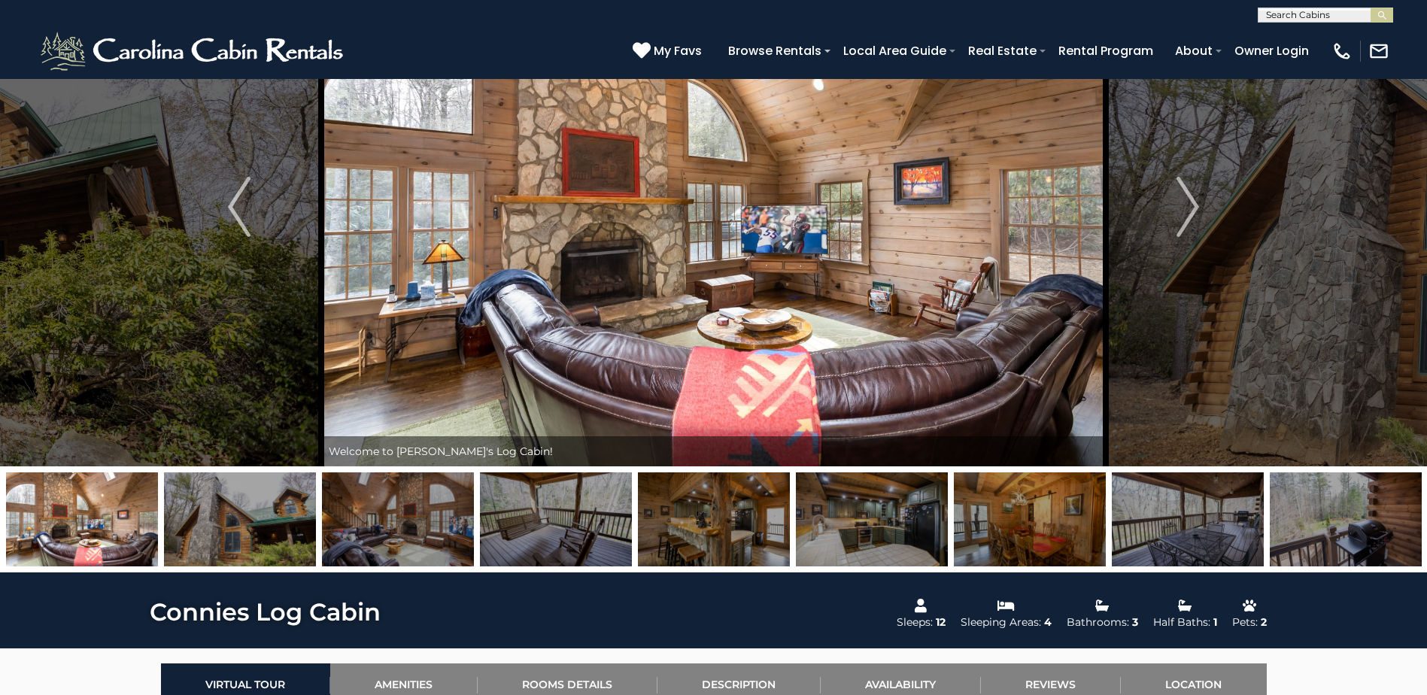
click at [888, 529] on img at bounding box center [872, 519] width 152 height 94
